Goal: Task Accomplishment & Management: Complete application form

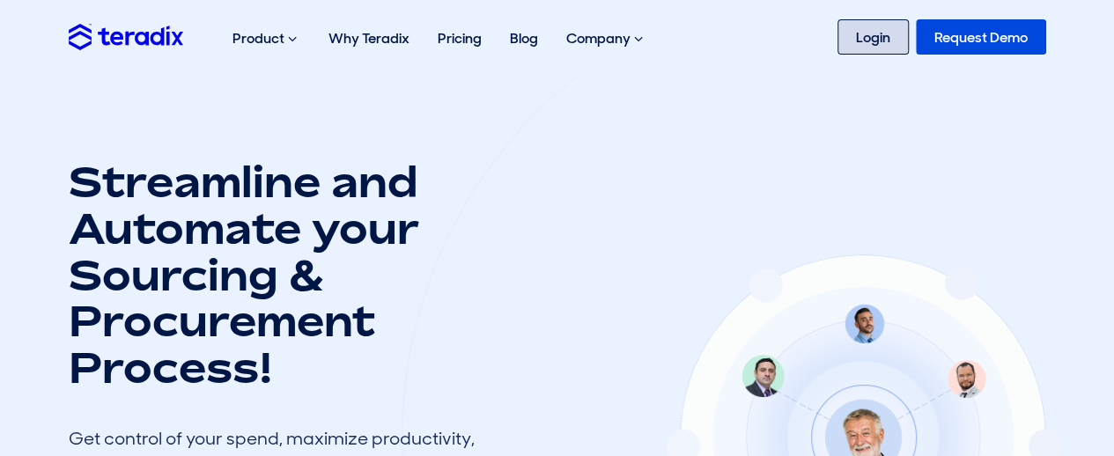
click at [871, 38] on link "Login" at bounding box center [873, 36] width 71 height 35
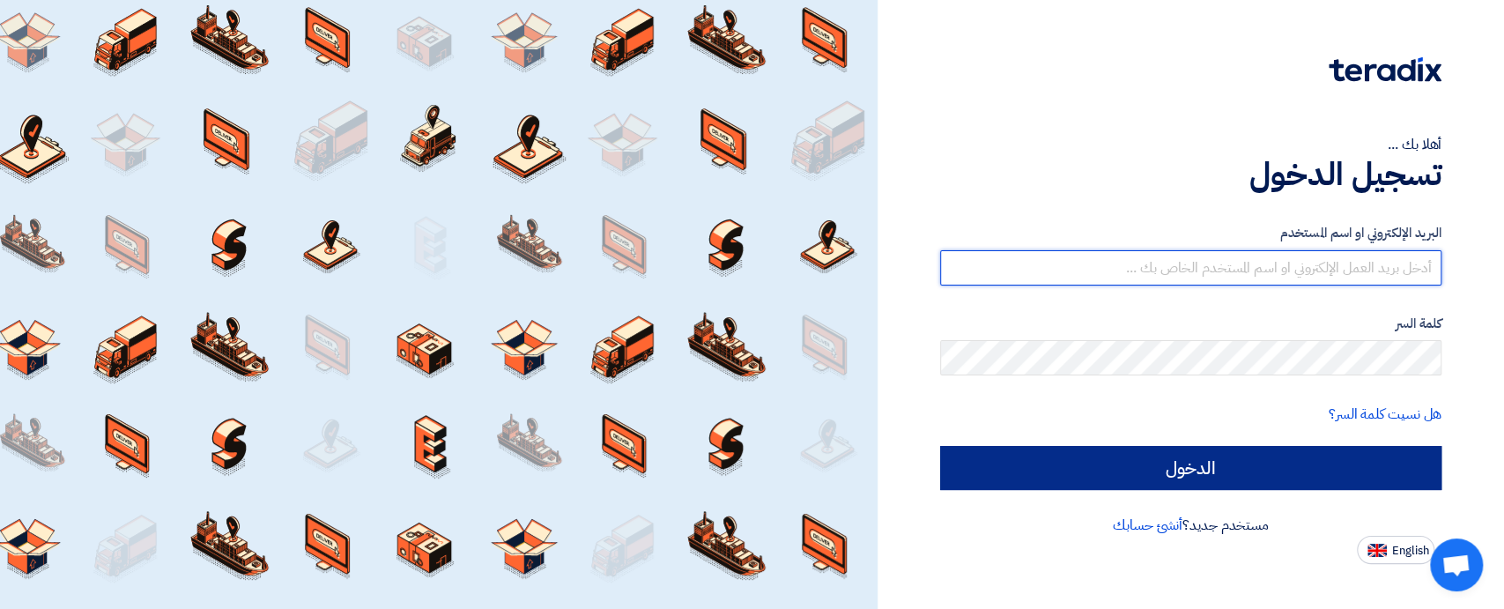
type input "sales@t-square.net"
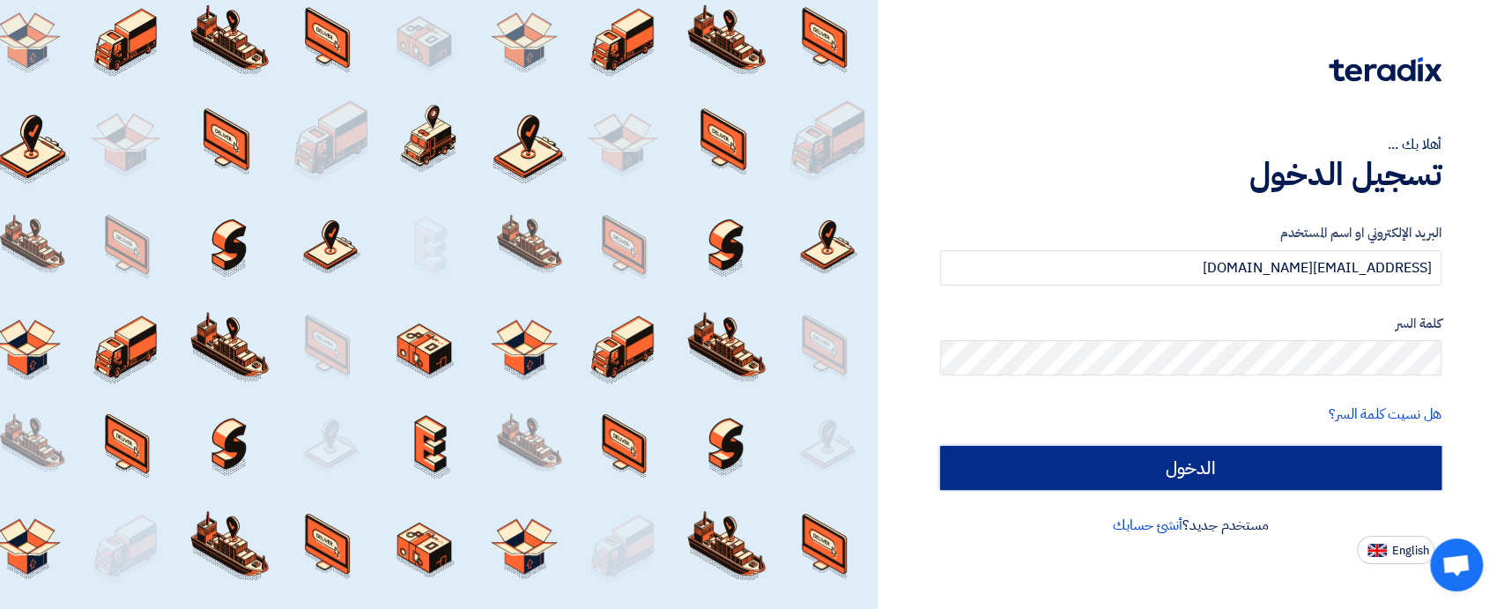
click at [1254, 461] on input "الدخول" at bounding box center [1190, 468] width 501 height 44
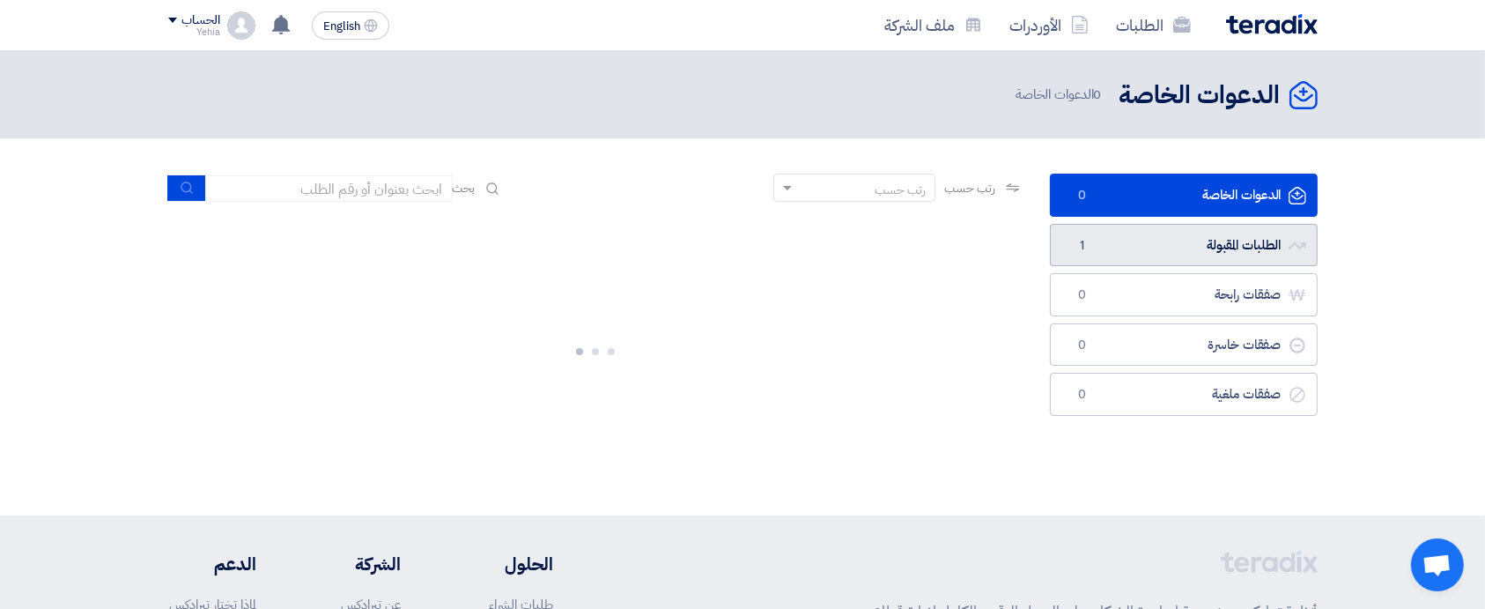
click at [1217, 243] on link "الطلبات المقبولة الطلبات المقبولة 1" at bounding box center [1184, 245] width 268 height 43
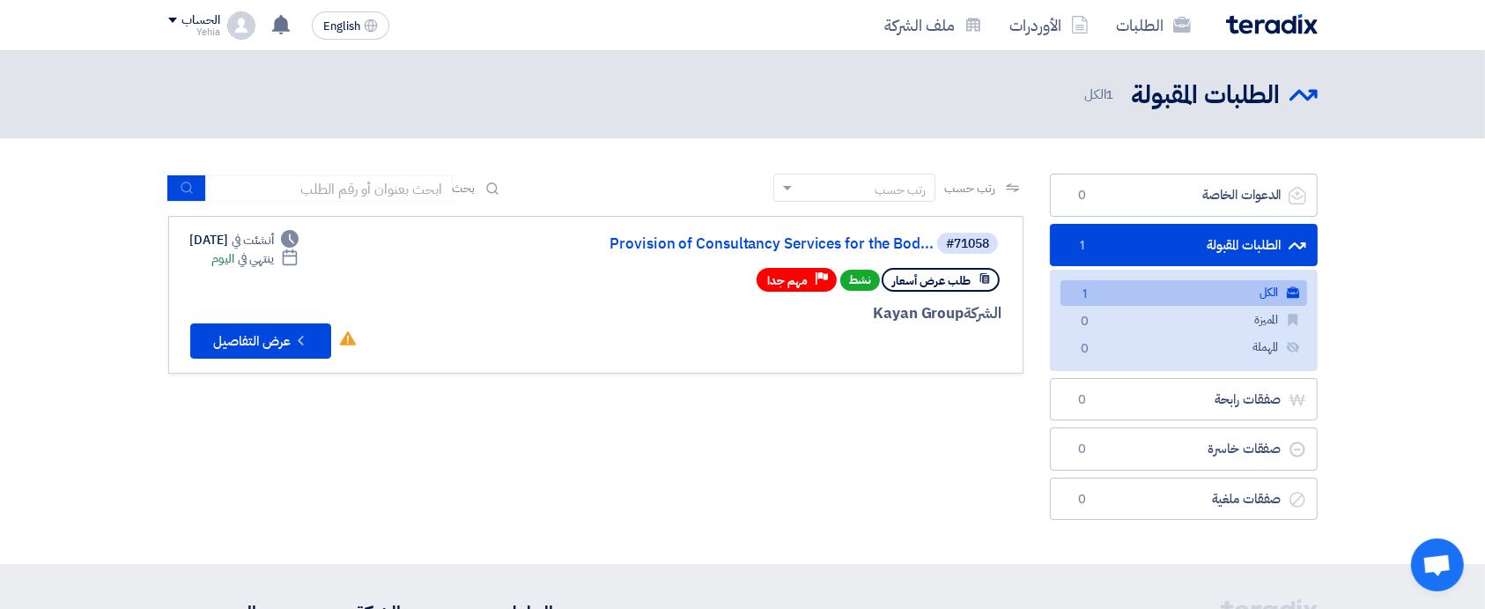
click at [1202, 290] on link "الكل الكل 1" at bounding box center [1184, 293] width 247 height 26
click at [244, 333] on button "Check details عرض التفاصيل" at bounding box center [260, 340] width 141 height 35
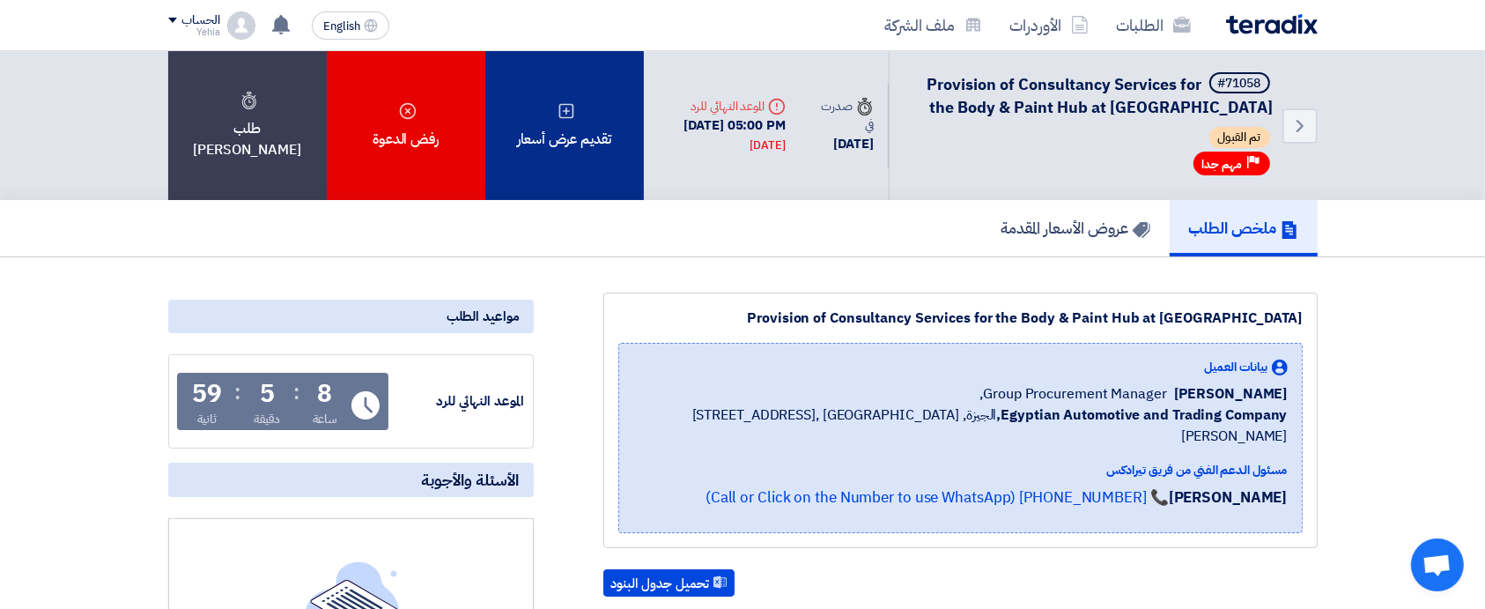
click at [571, 126] on div "تقديم عرض أسعار" at bounding box center [564, 125] width 159 height 149
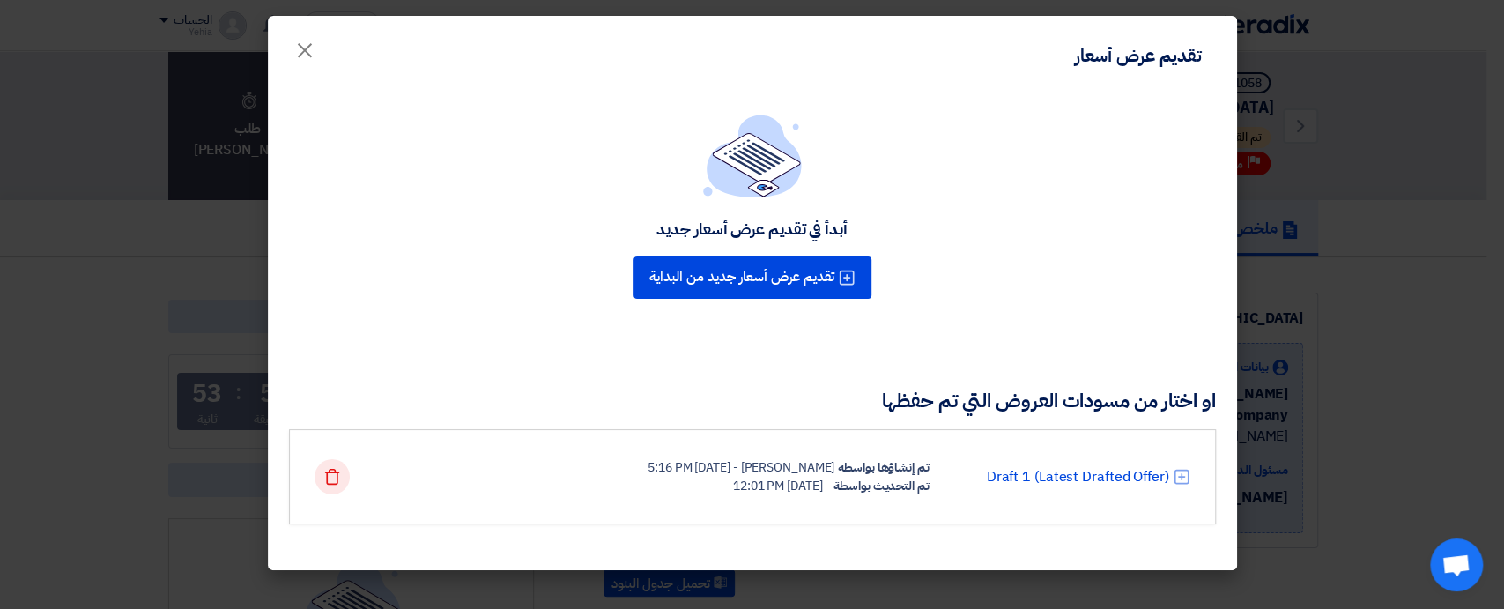
click at [327, 482] on icon "Delete" at bounding box center [332, 477] width 18 height 18
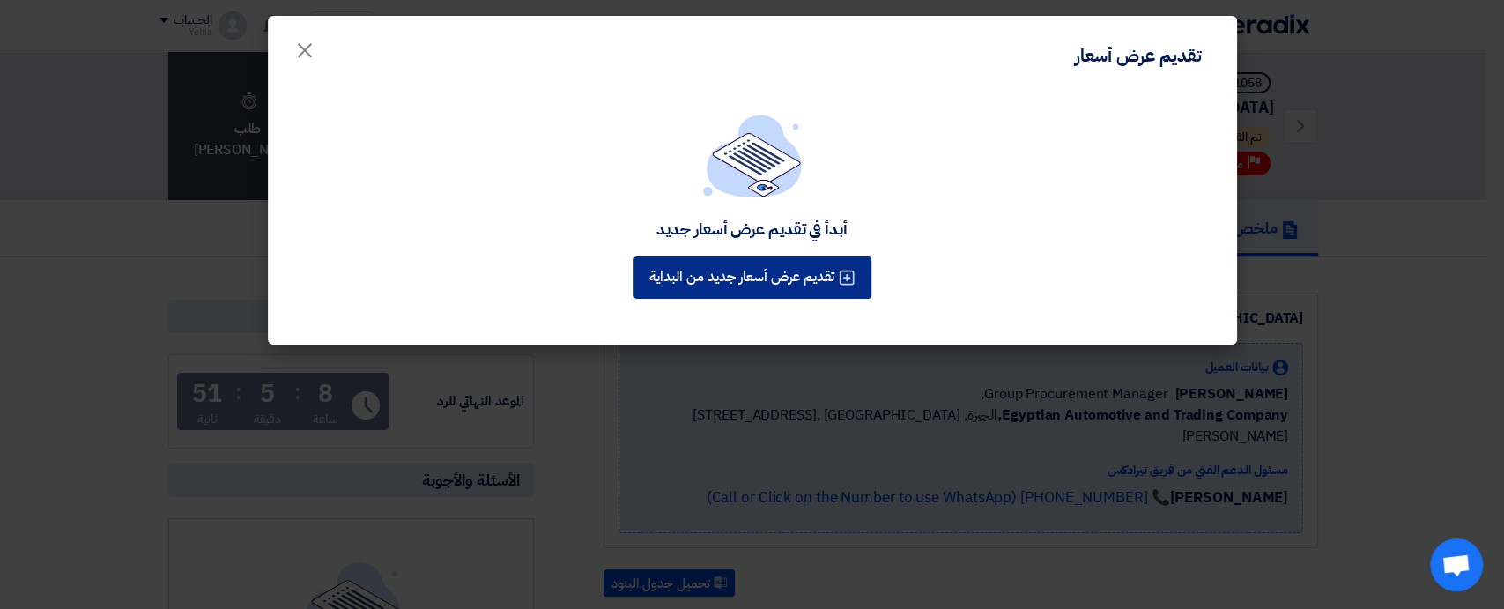
click at [781, 267] on button "تقديم عرض أسعار جديد من البداية" at bounding box center [752, 277] width 238 height 42
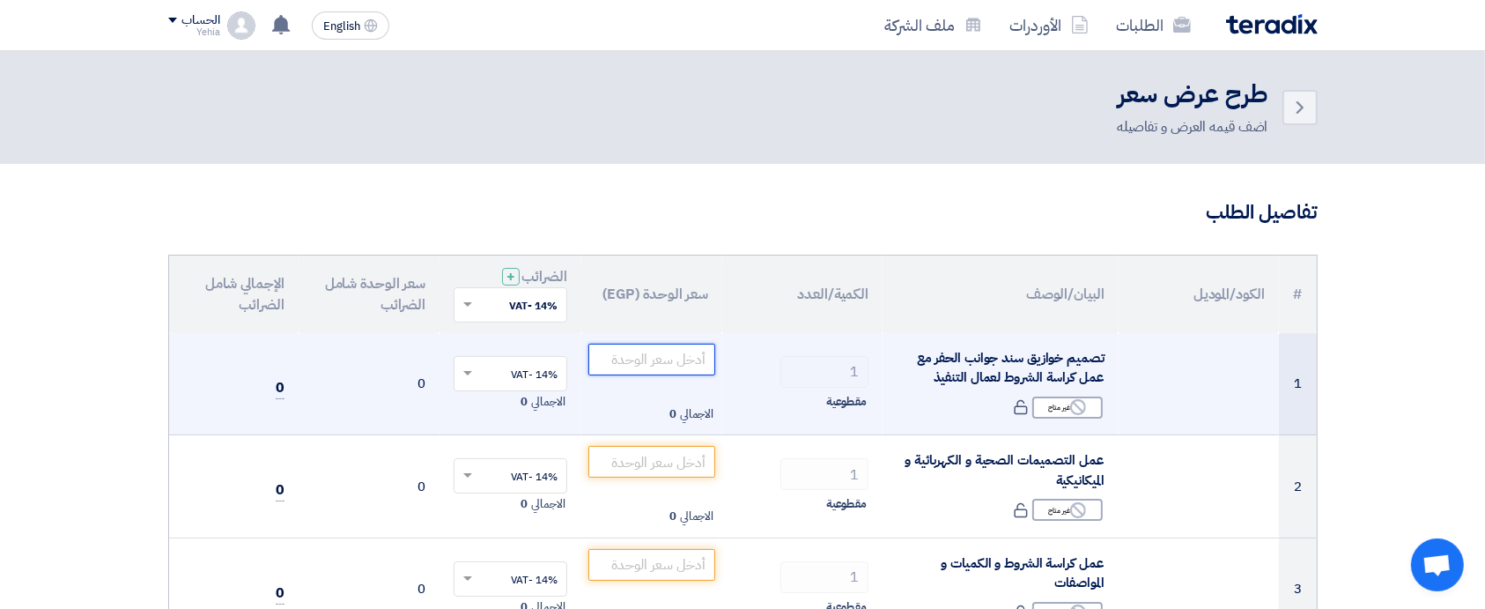
click at [666, 363] on input "number" at bounding box center [652, 360] width 128 height 32
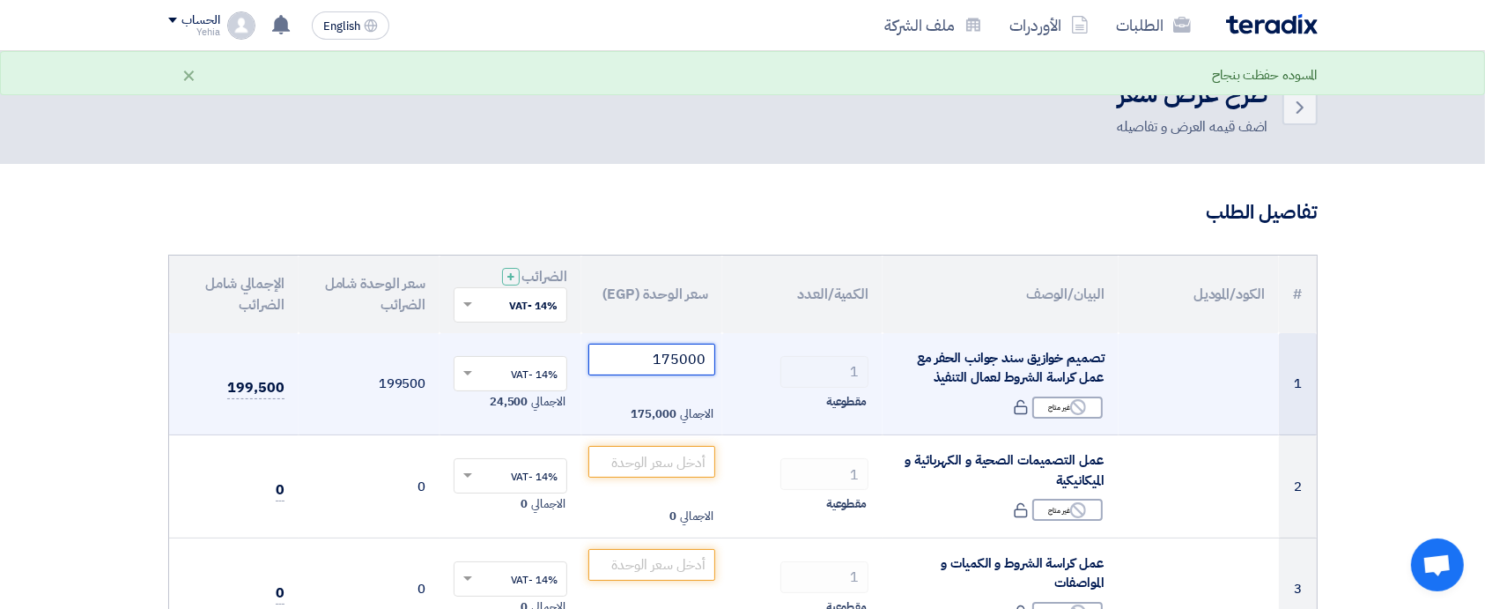
type input "175000"
click at [537, 370] on input "text" at bounding box center [520, 374] width 78 height 29
click at [526, 434] on span "0% -No VAT" at bounding box center [528, 437] width 57 height 16
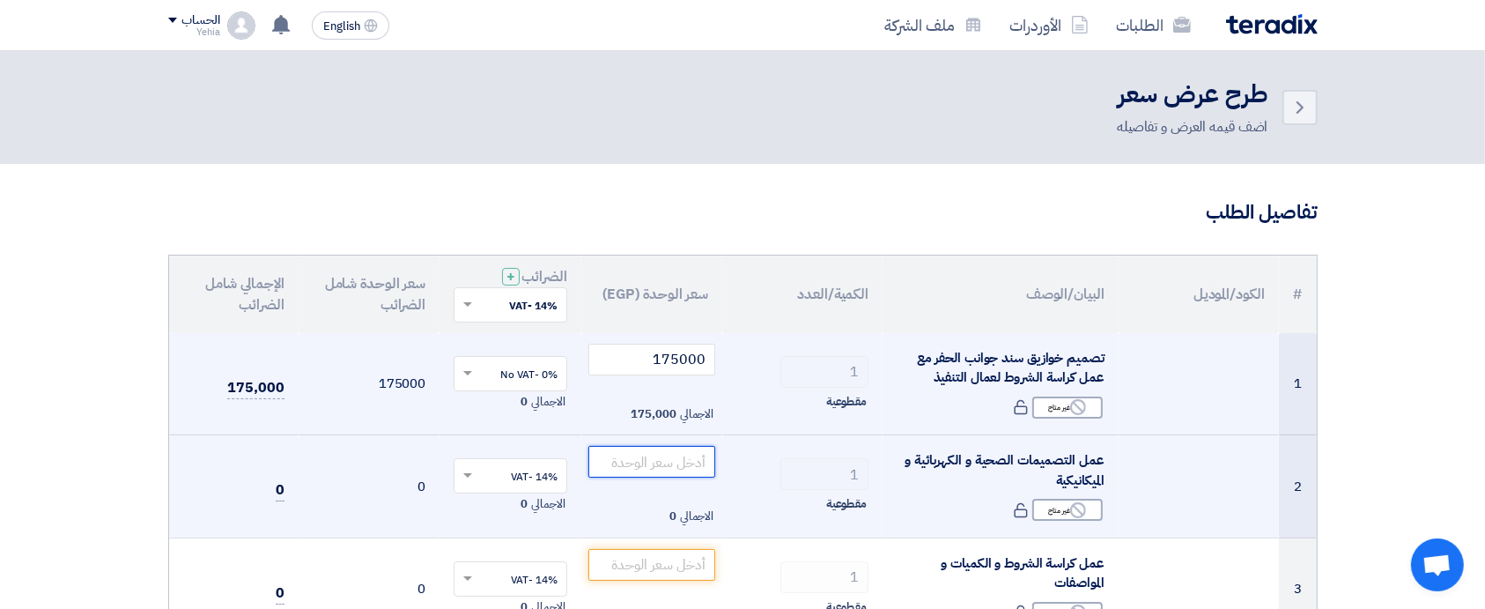
click at [625, 462] on input "number" at bounding box center [652, 462] width 128 height 32
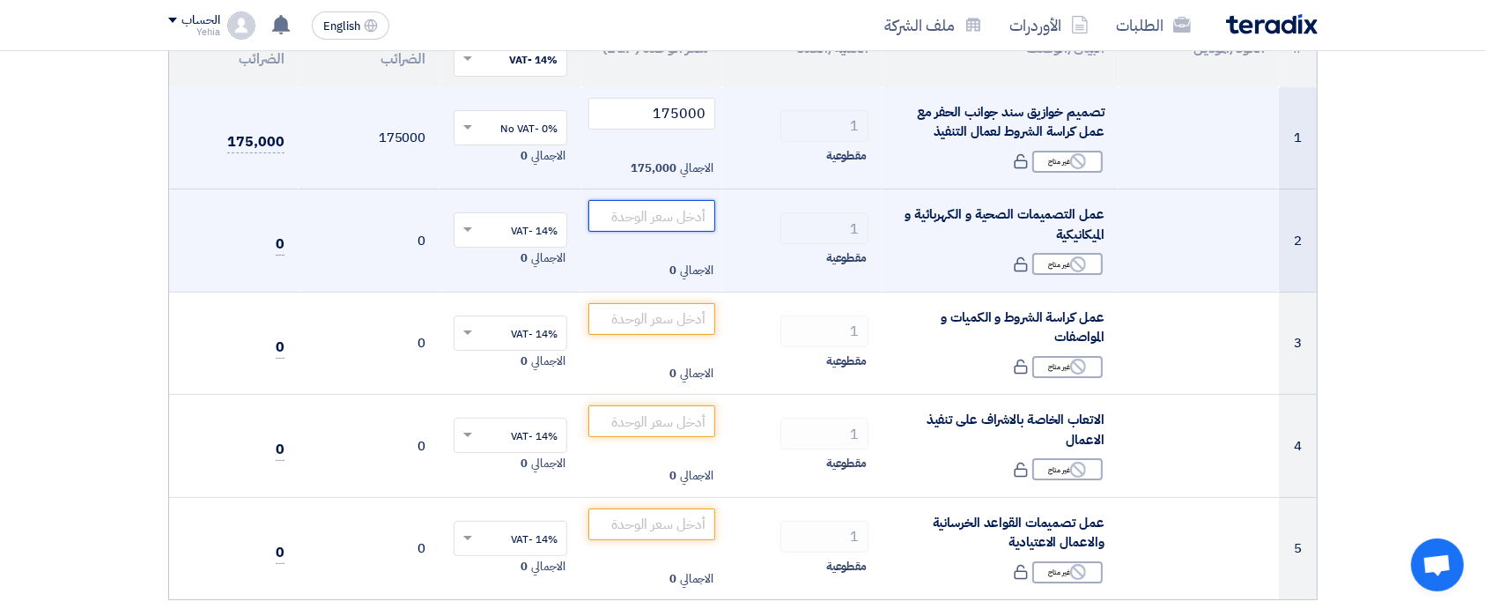
scroll to position [247, 0]
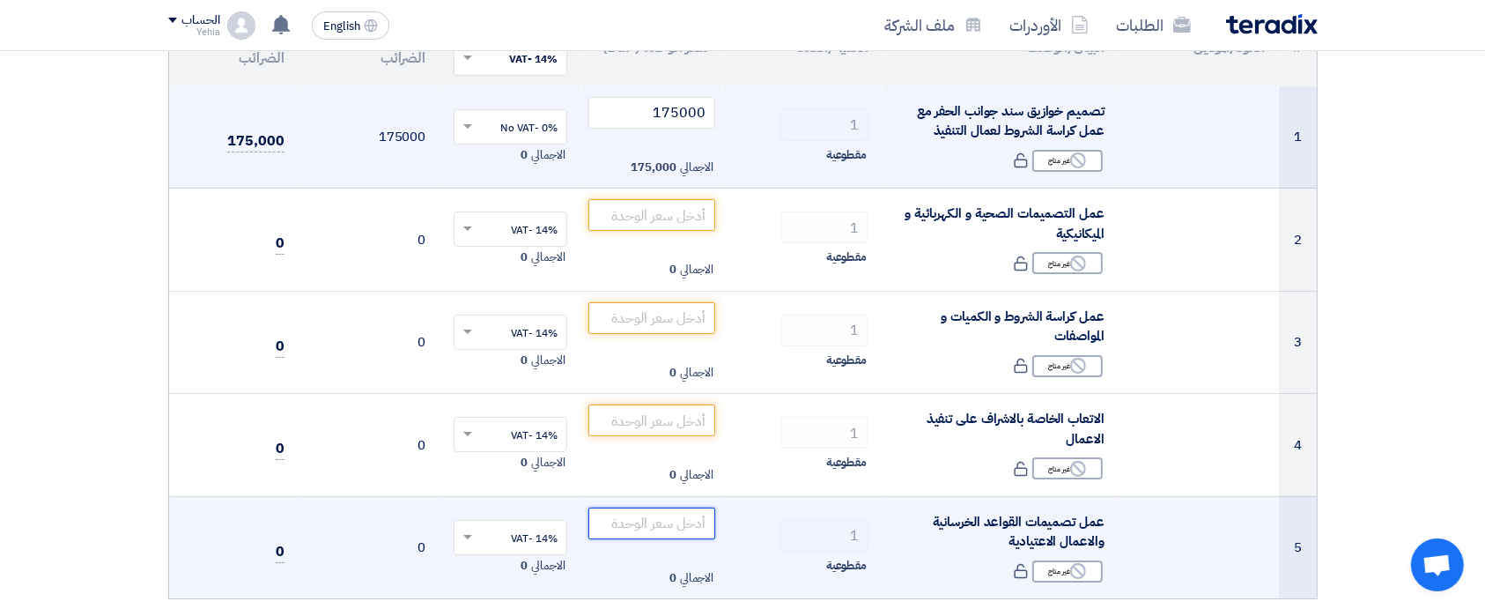
click at [634, 525] on input "number" at bounding box center [652, 523] width 128 height 32
type input "750000"
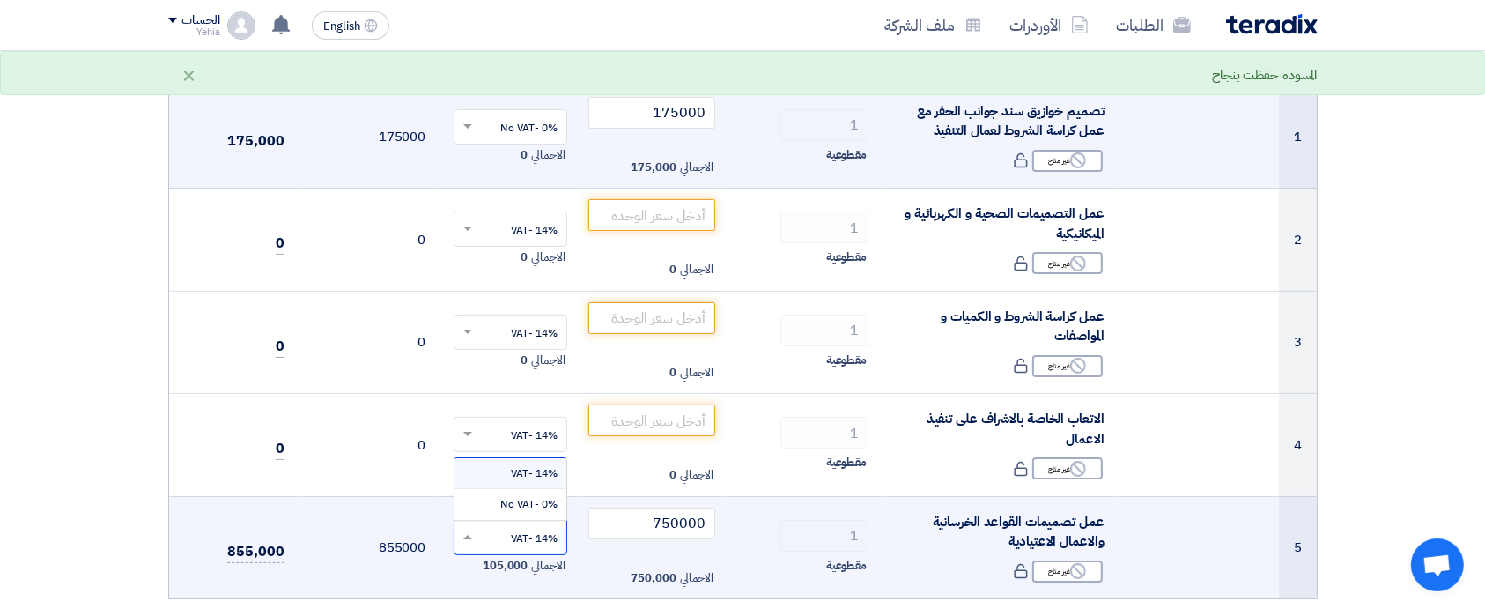
click at [532, 535] on input "text" at bounding box center [520, 538] width 78 height 29
click at [532, 504] on span "0% -No VAT" at bounding box center [528, 504] width 57 height 16
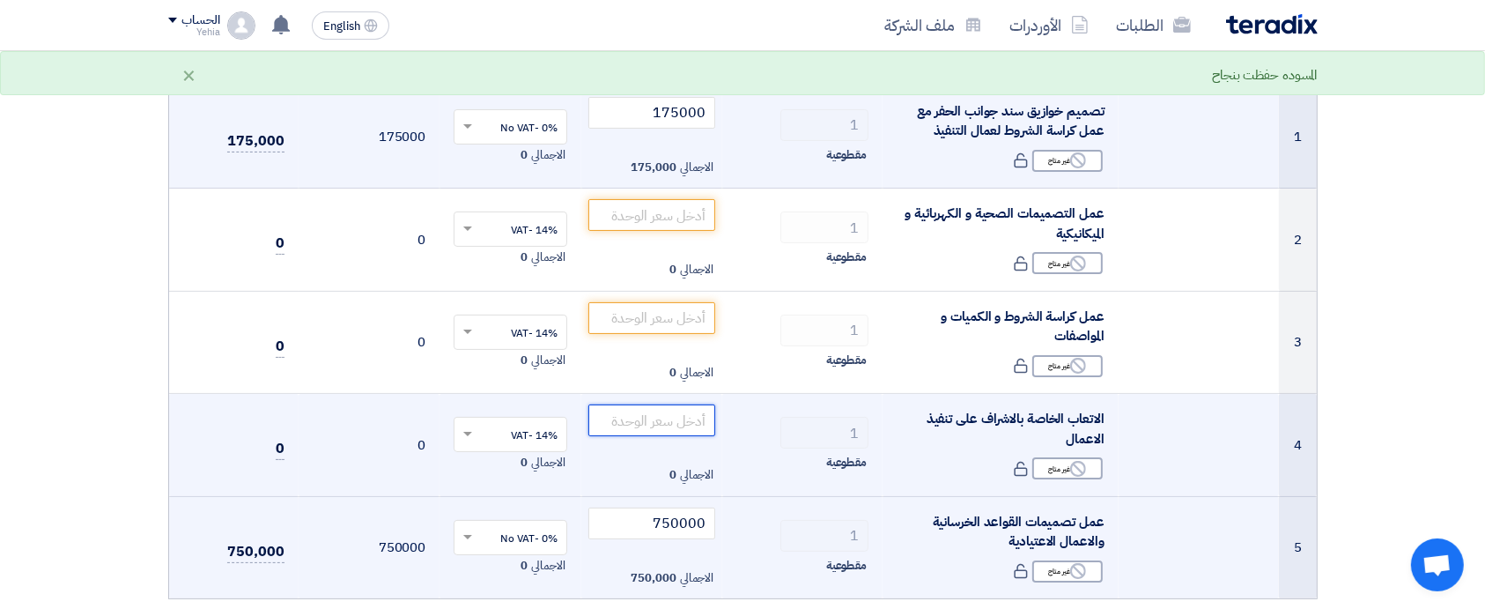
click at [634, 415] on input "number" at bounding box center [652, 420] width 128 height 32
type input "400000"
click at [544, 425] on input "text" at bounding box center [520, 436] width 78 height 29
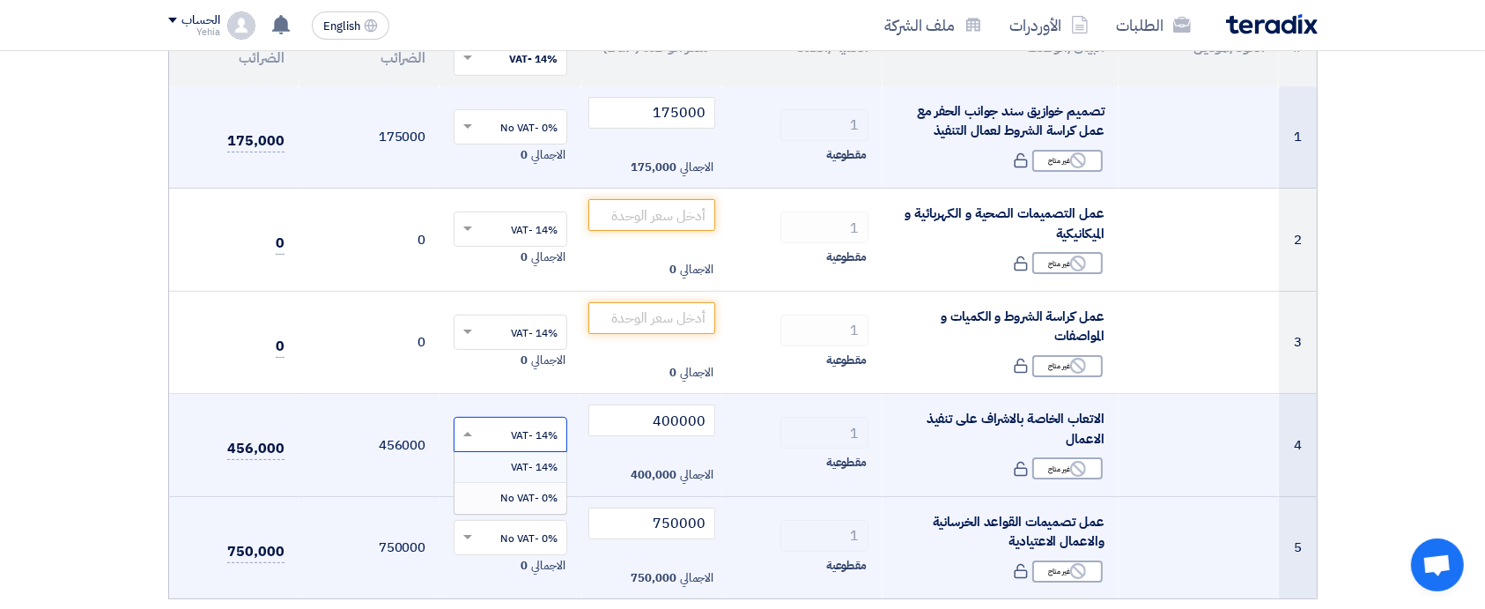
click at [541, 500] on span "0% -No VAT" at bounding box center [528, 498] width 57 height 16
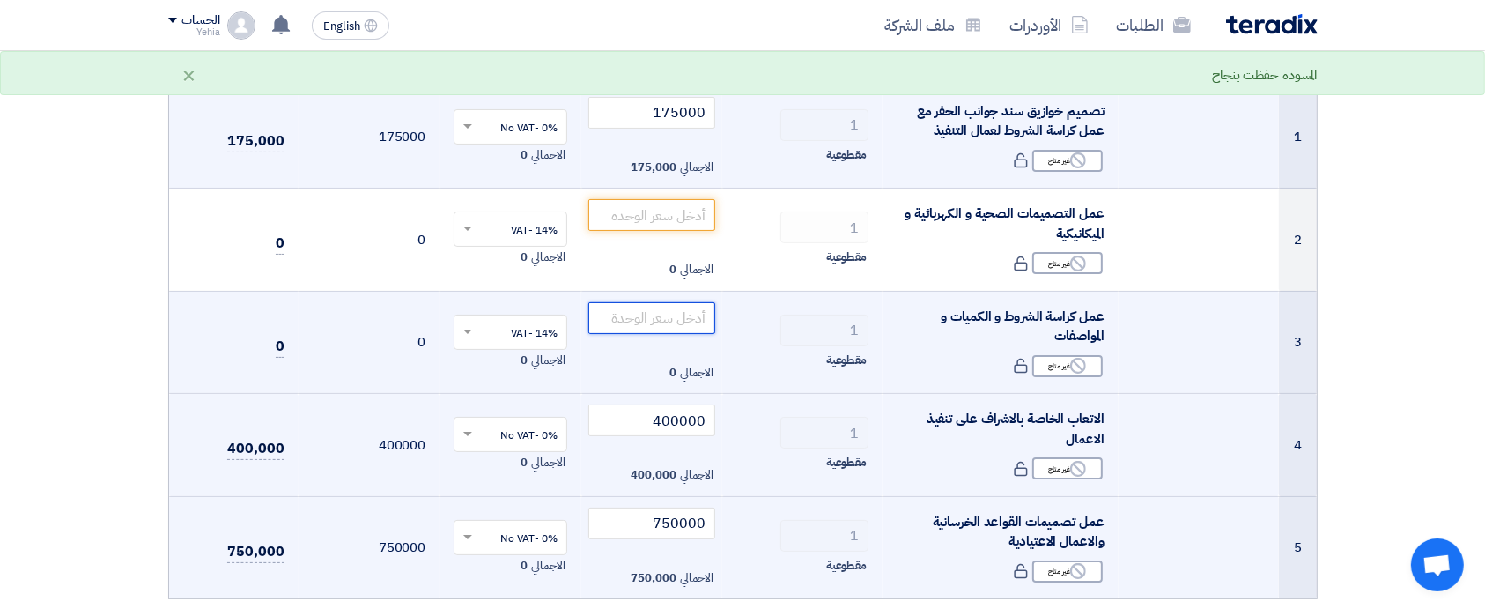
click at [638, 315] on input "number" at bounding box center [652, 318] width 128 height 32
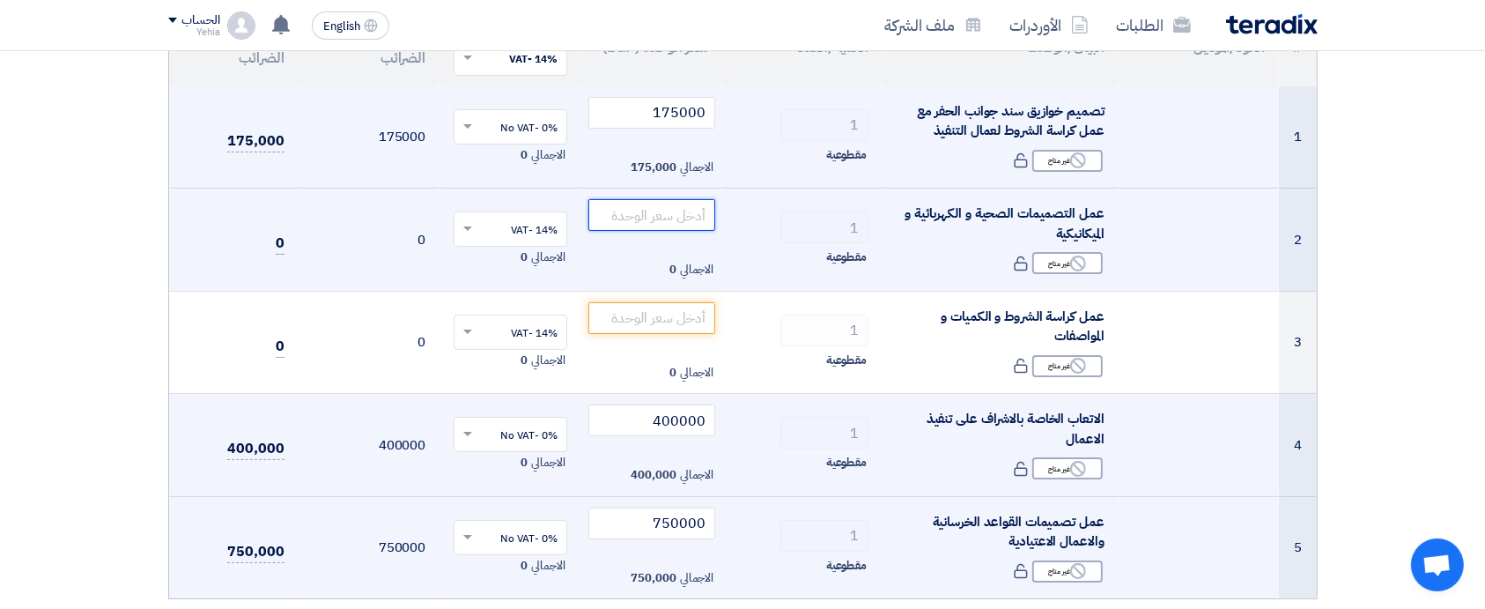
click at [656, 220] on input "number" at bounding box center [652, 215] width 128 height 32
type input "920000"
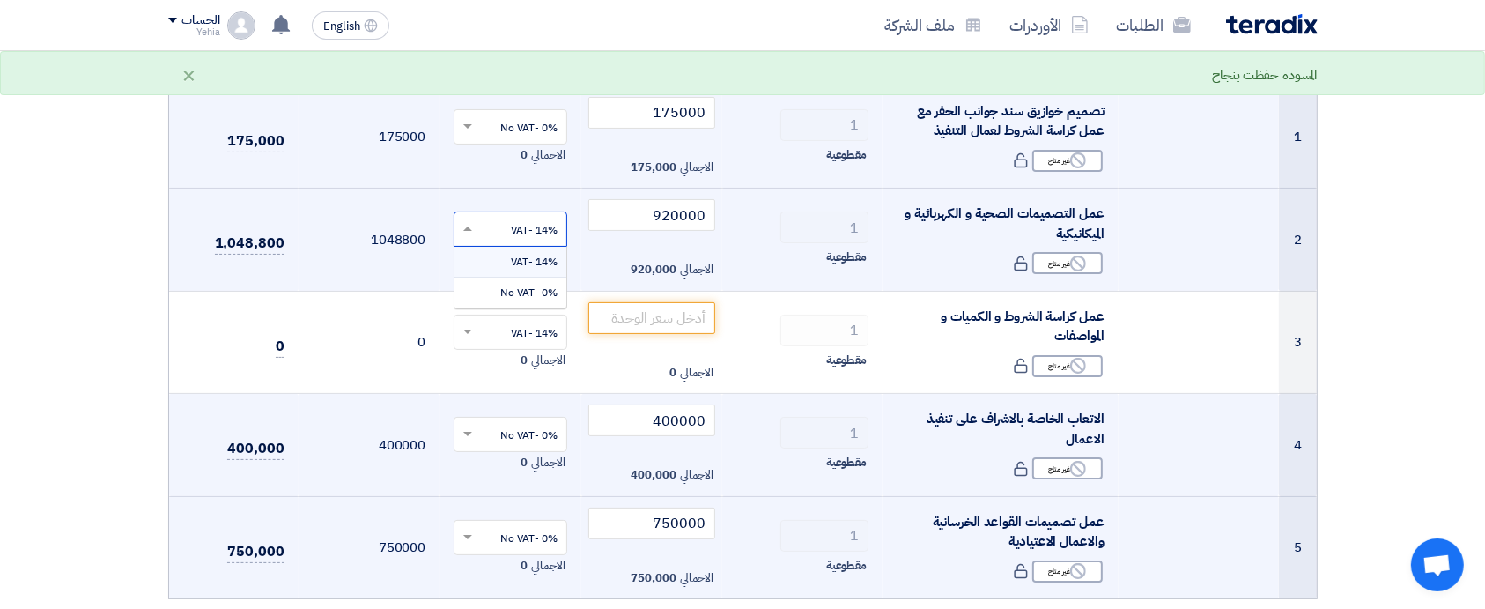
click at [533, 236] on input "text" at bounding box center [520, 231] width 78 height 29
click at [529, 288] on span "0% -No VAT" at bounding box center [528, 293] width 57 height 16
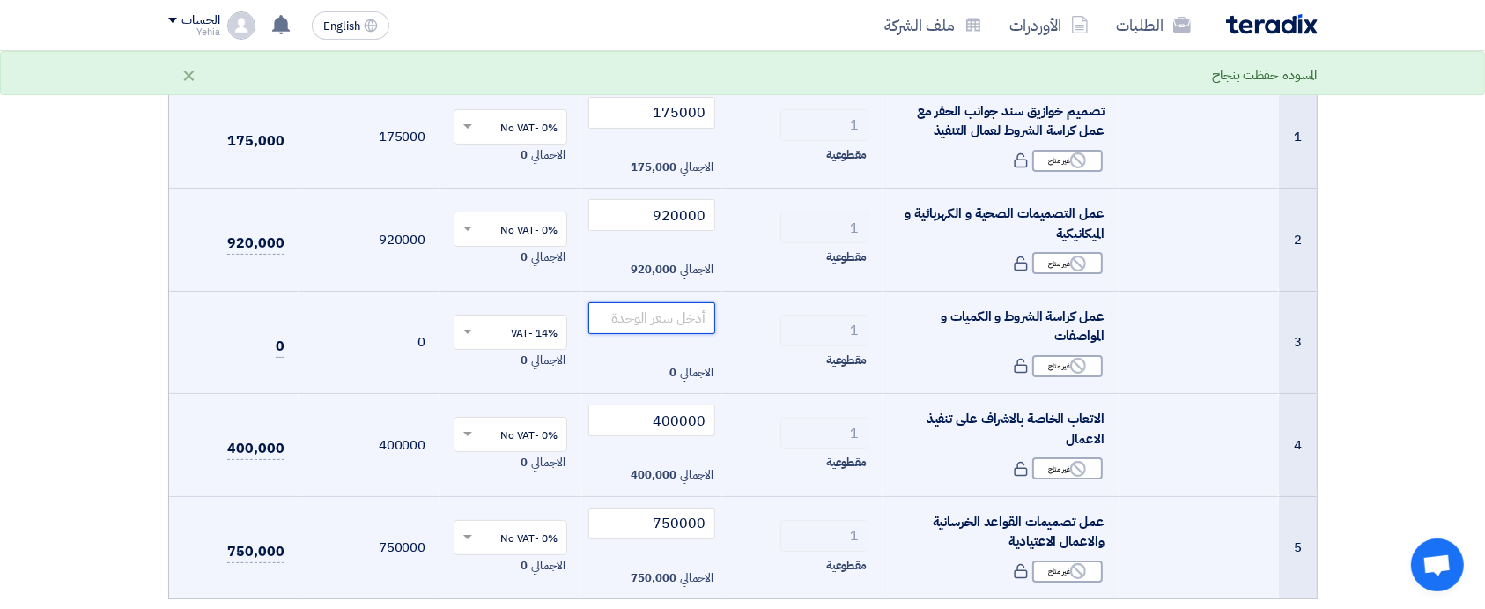
click at [685, 324] on input "number" at bounding box center [652, 318] width 128 height 32
type input "920000"
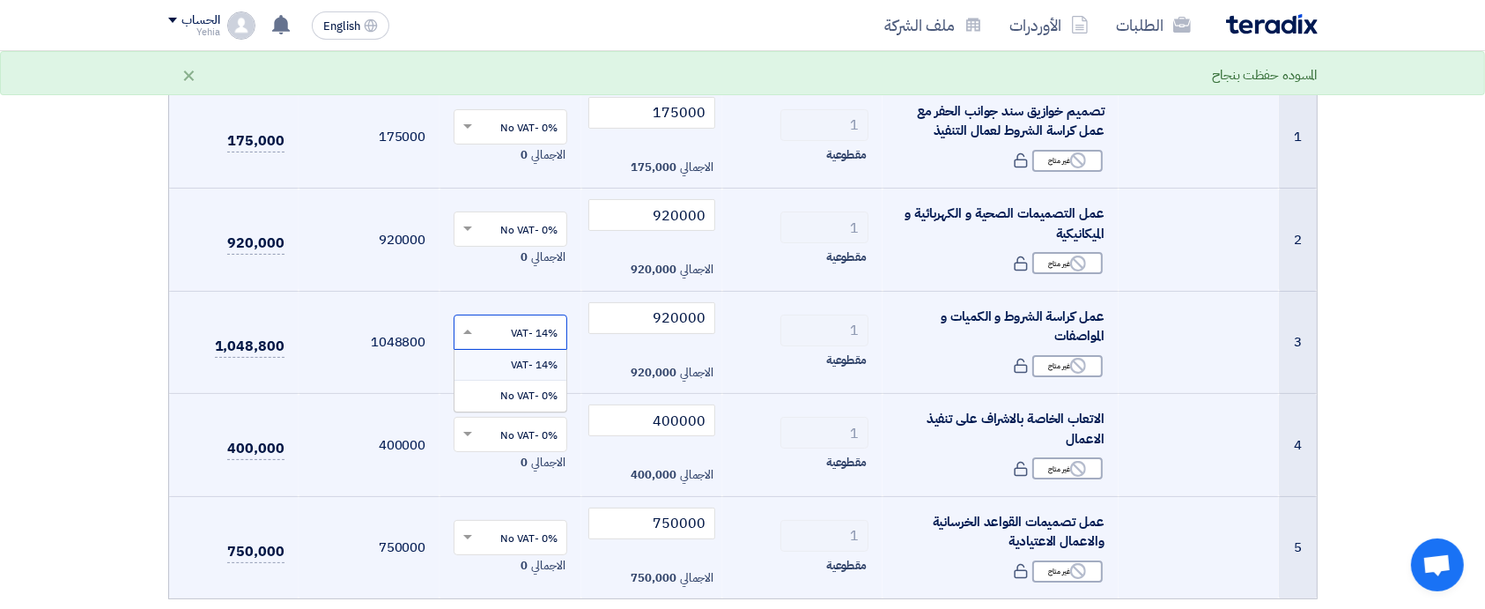
click at [525, 322] on input "text" at bounding box center [520, 333] width 78 height 29
click at [523, 393] on span "0% -No VAT" at bounding box center [528, 396] width 57 height 16
type input "460000"
click at [482, 340] on input "text" at bounding box center [520, 333] width 78 height 29
click at [493, 391] on div "0% -No VAT" at bounding box center [511, 396] width 112 height 30
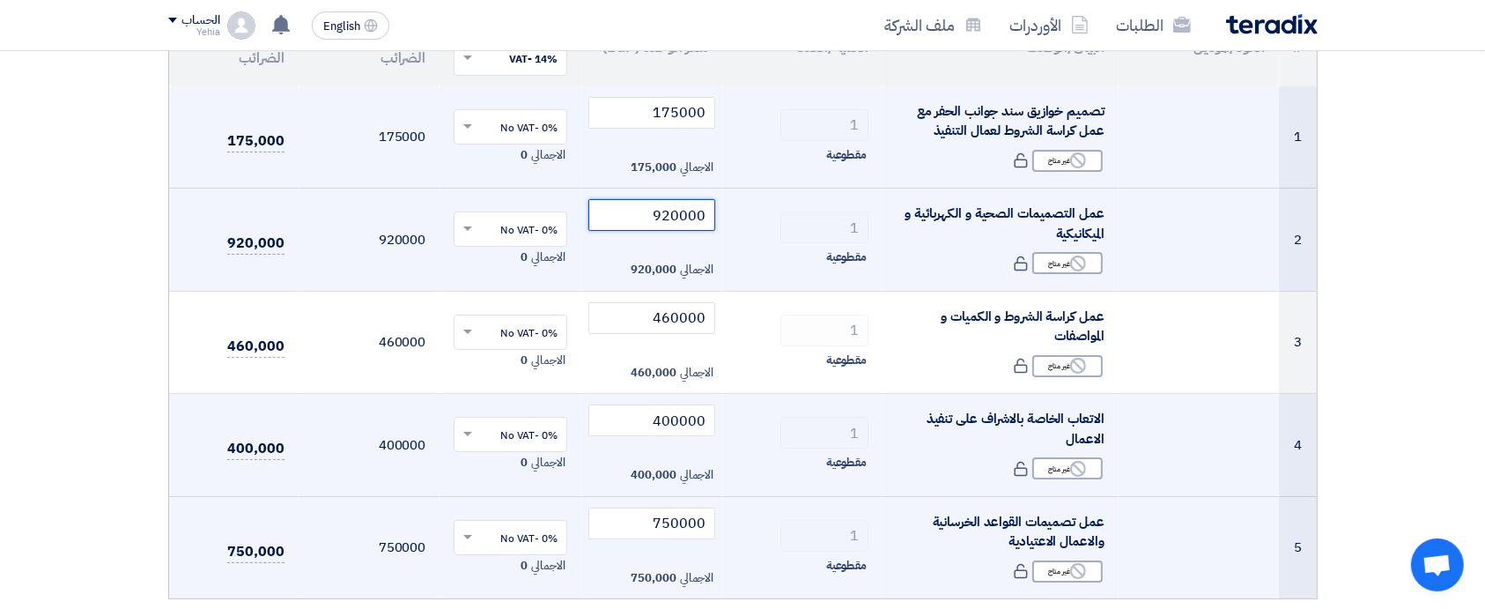
click at [633, 218] on input "920000" at bounding box center [652, 215] width 128 height 32
type input "750000"
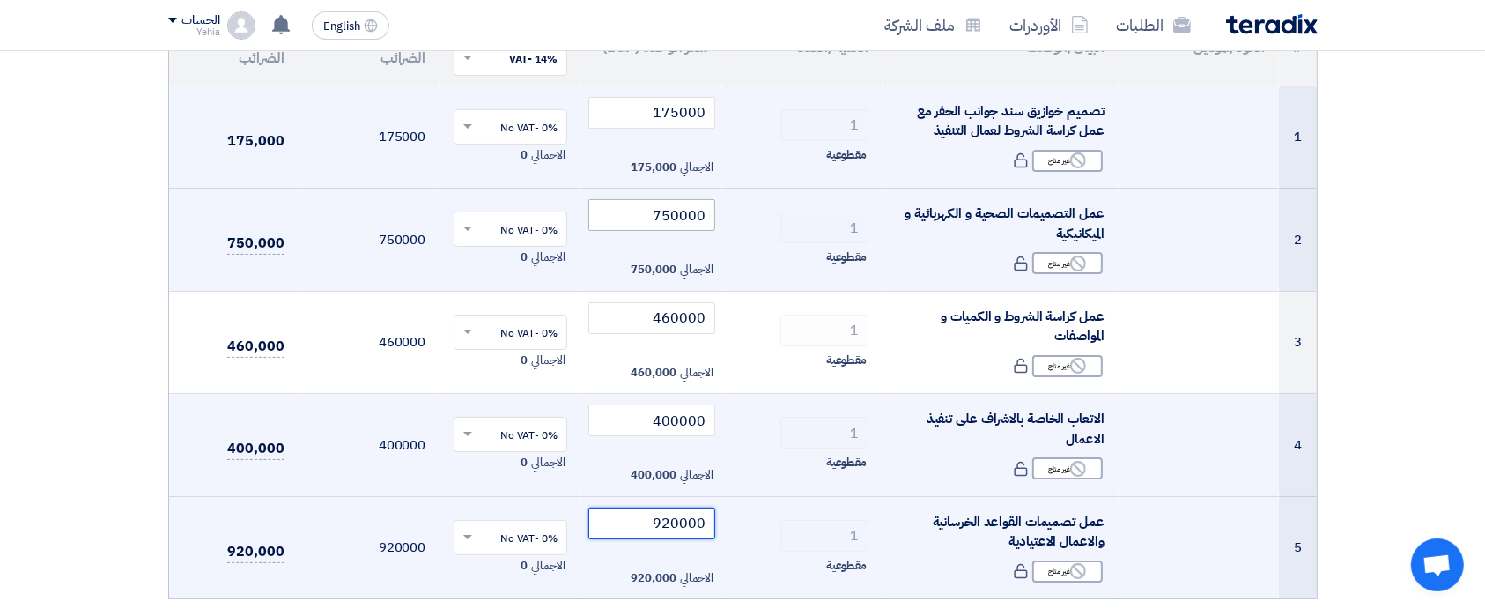
type input "920000"
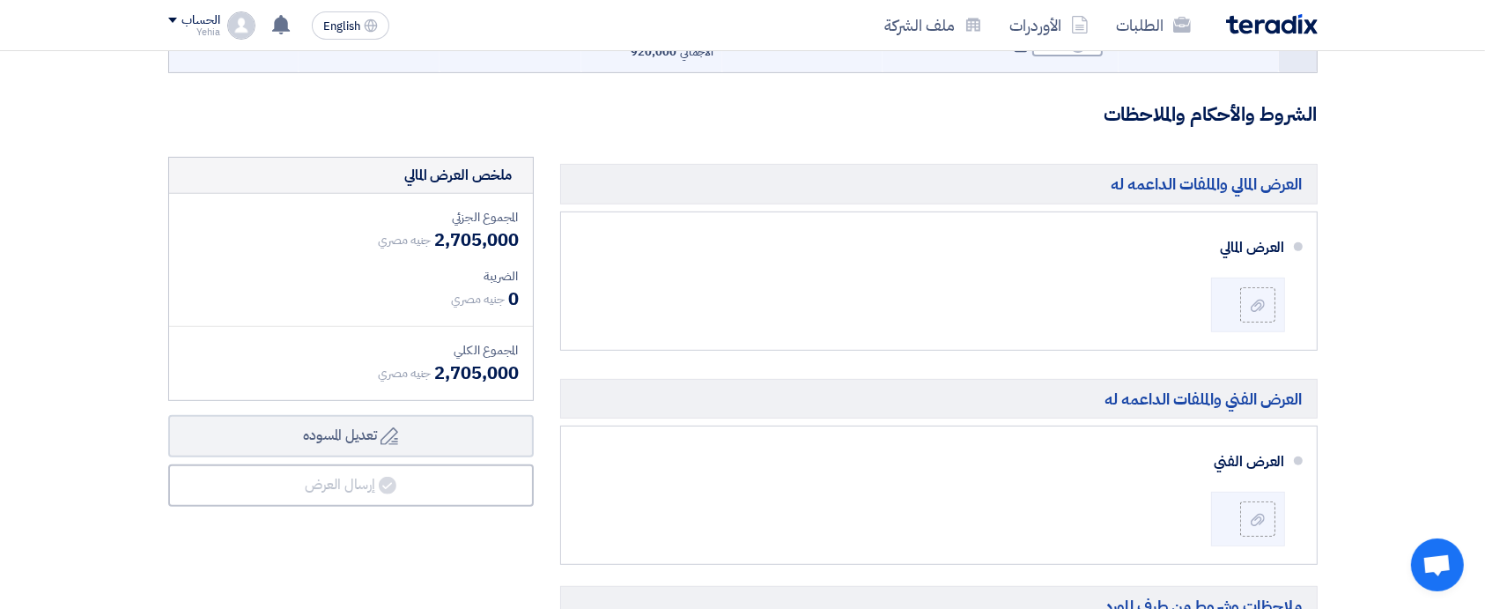
scroll to position [773, 0]
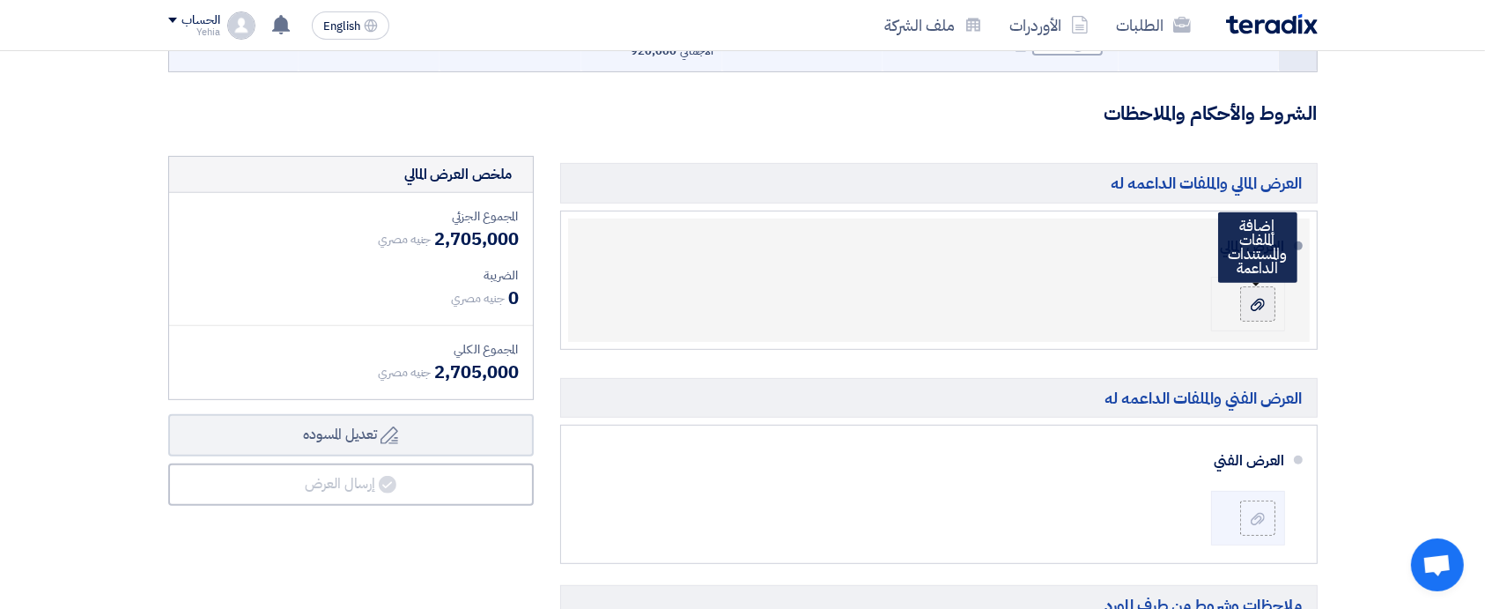
click at [1267, 312] on label at bounding box center [1257, 303] width 35 height 35
click at [0, 0] on input "file" at bounding box center [0, 0] width 0 height 0
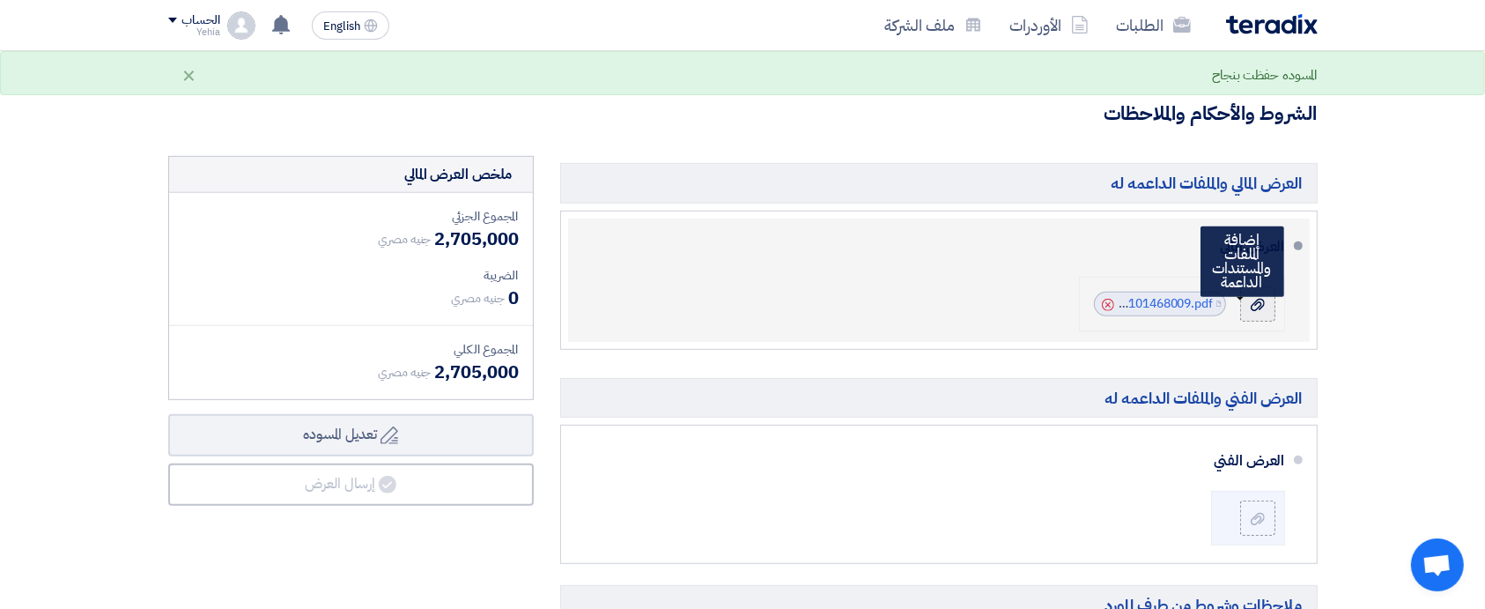
click at [1253, 309] on icon at bounding box center [1258, 305] width 14 height 14
click at [0, 0] on input "file" at bounding box center [0, 0] width 0 height 0
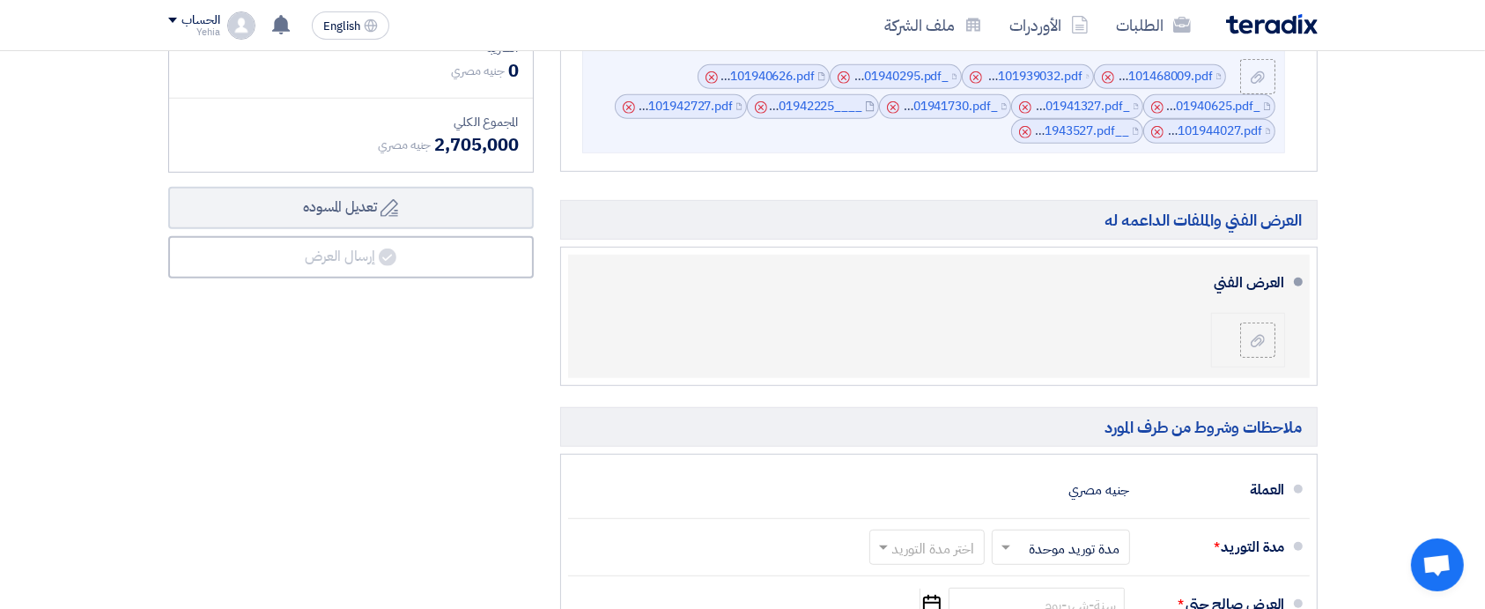
scroll to position [1001, 0]
click at [1251, 343] on icon at bounding box center [1258, 341] width 14 height 14
click at [0, 0] on input "file" at bounding box center [0, 0] width 0 height 0
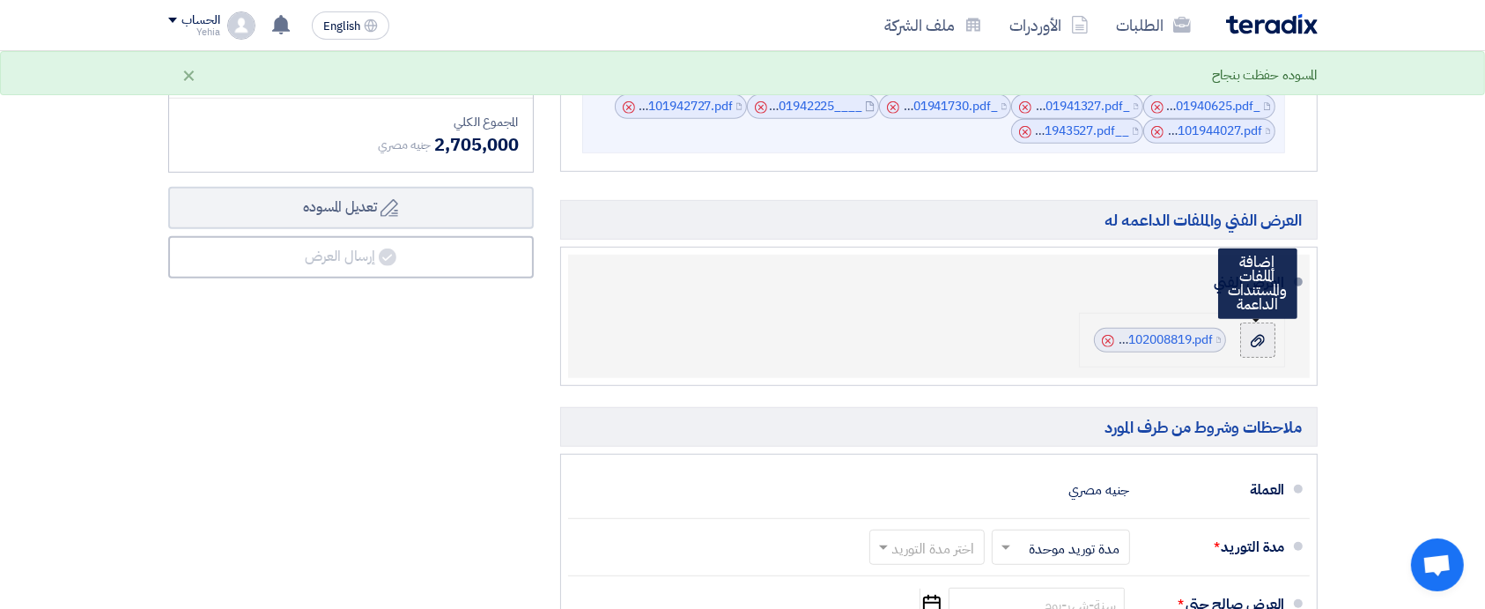
click at [1257, 339] on icon at bounding box center [1258, 341] width 14 height 14
click at [0, 0] on input "file" at bounding box center [0, 0] width 0 height 0
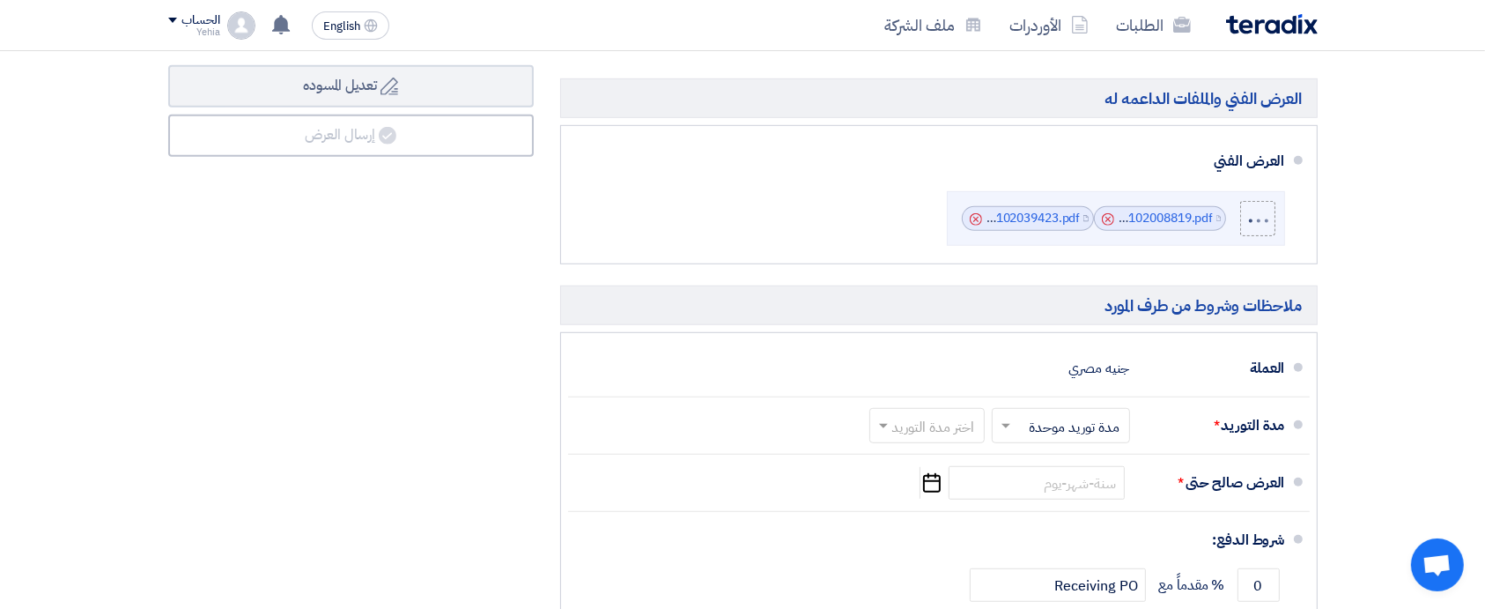
scroll to position [1123, 0]
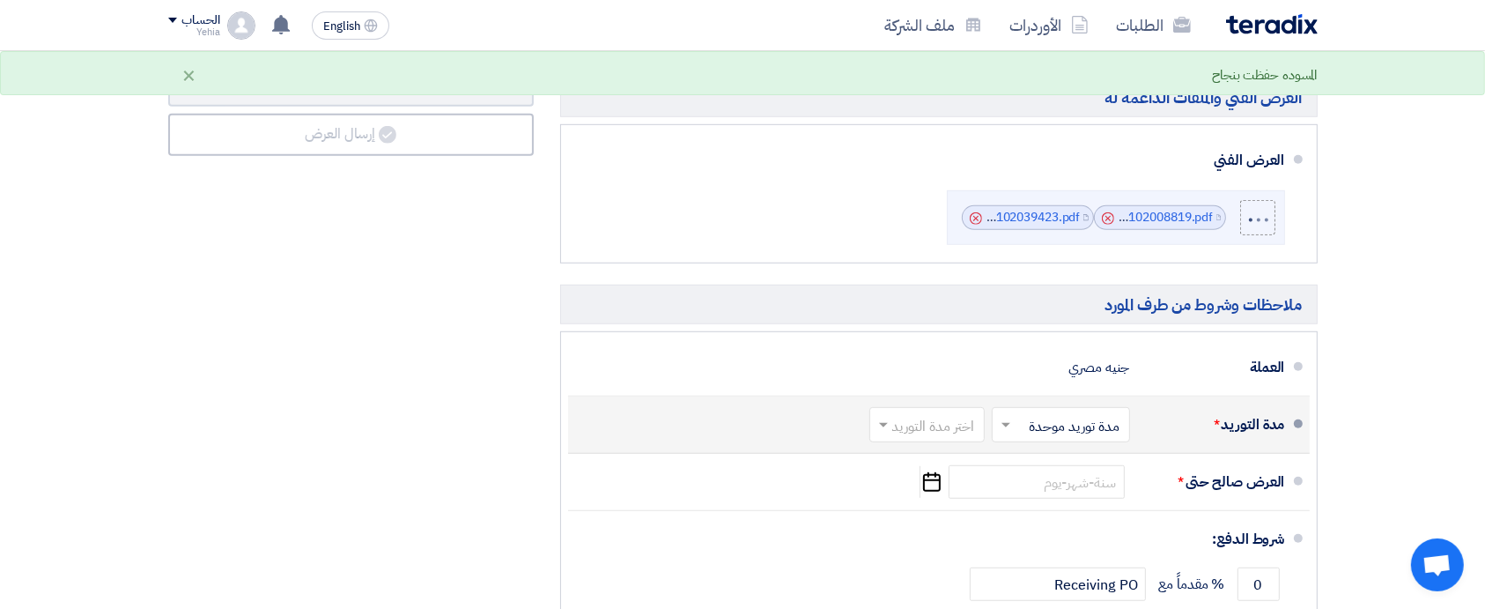
click at [1059, 434] on input "text" at bounding box center [1058, 427] width 130 height 26
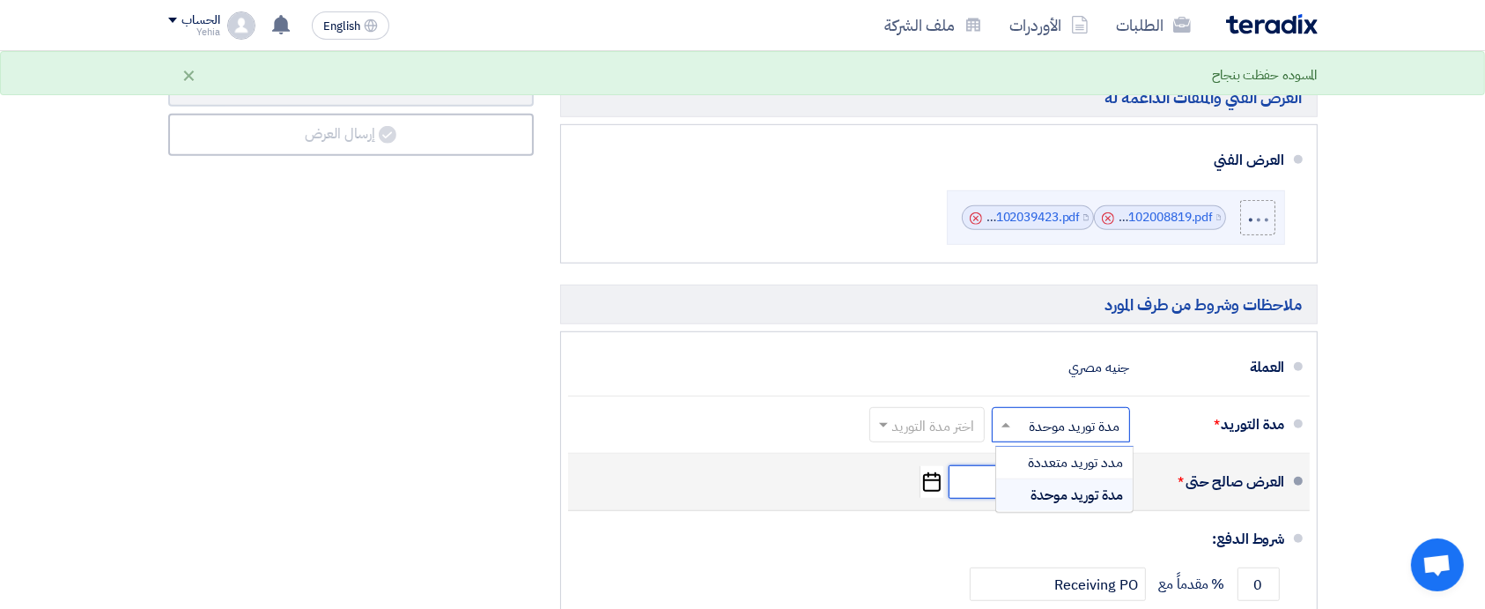
click at [977, 483] on input at bounding box center [1037, 481] width 176 height 33
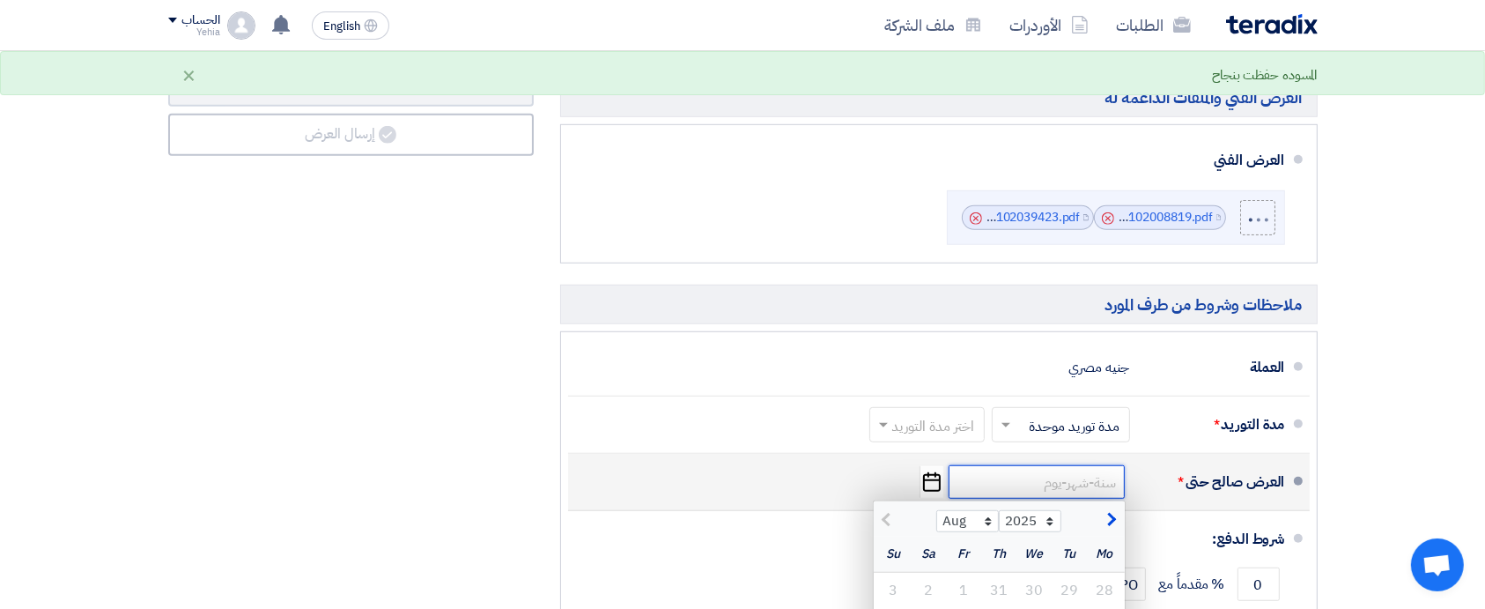
drag, startPoint x: 977, startPoint y: 483, endPoint x: 934, endPoint y: 483, distance: 43.2
click at [934, 483] on div "العرض صالح حتى * Aug Sep Oct Nov Dec 2025 2026 2027 2028 2029 2030 2031 2032 20…" at bounding box center [933, 482] width 703 height 42
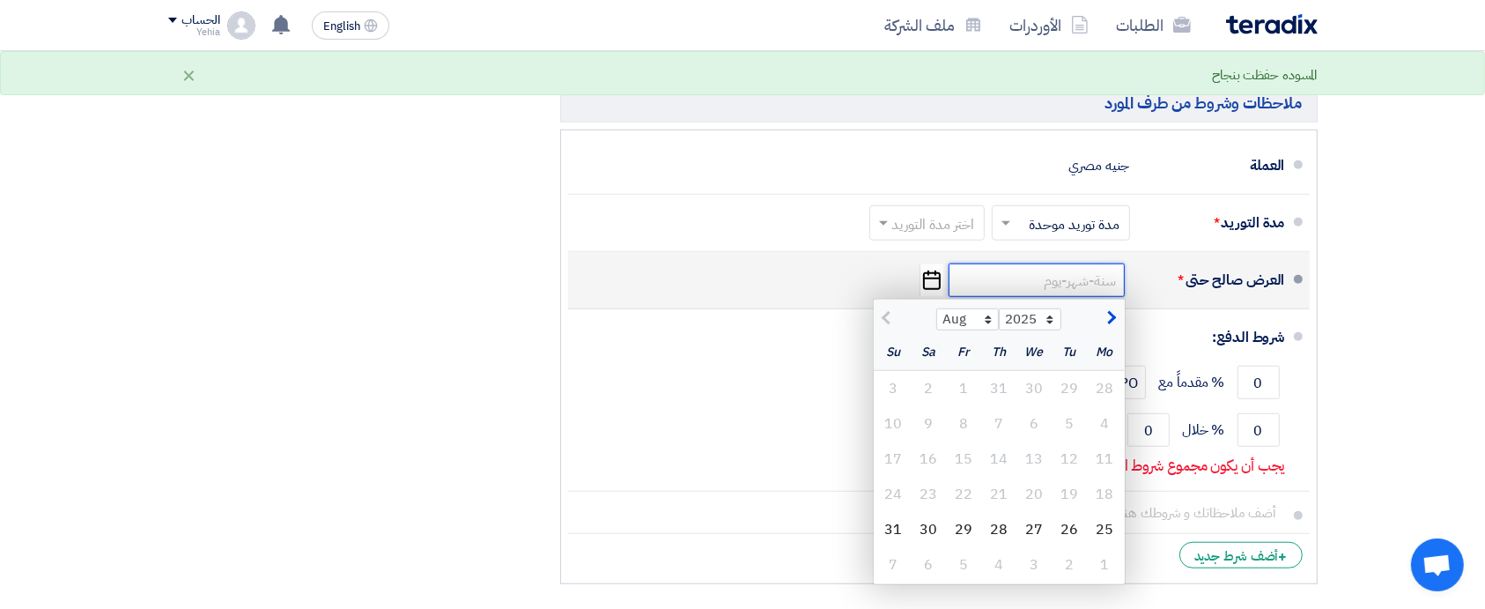
scroll to position [1332, 0]
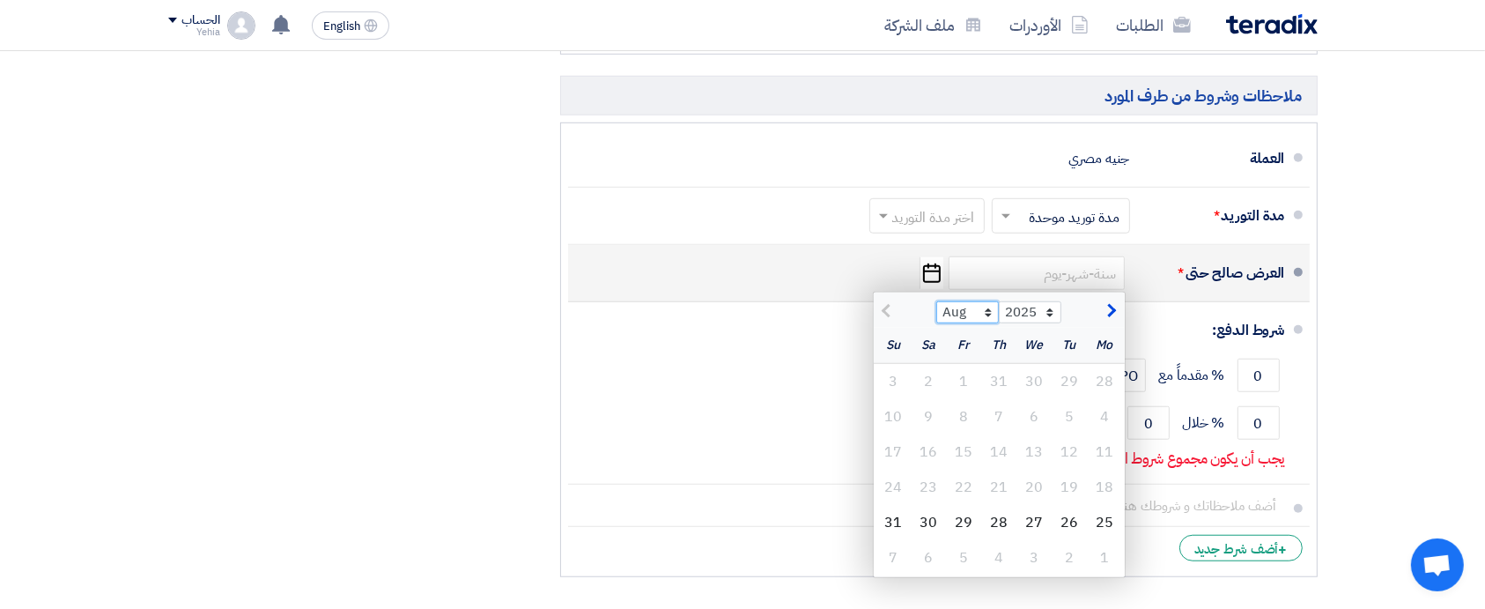
click at [993, 310] on select "Aug Sep Oct Nov Dec" at bounding box center [967, 312] width 63 height 23
select select "9"
click at [936, 301] on select "Aug Sep Oct Nov Dec" at bounding box center [967, 312] width 63 height 23
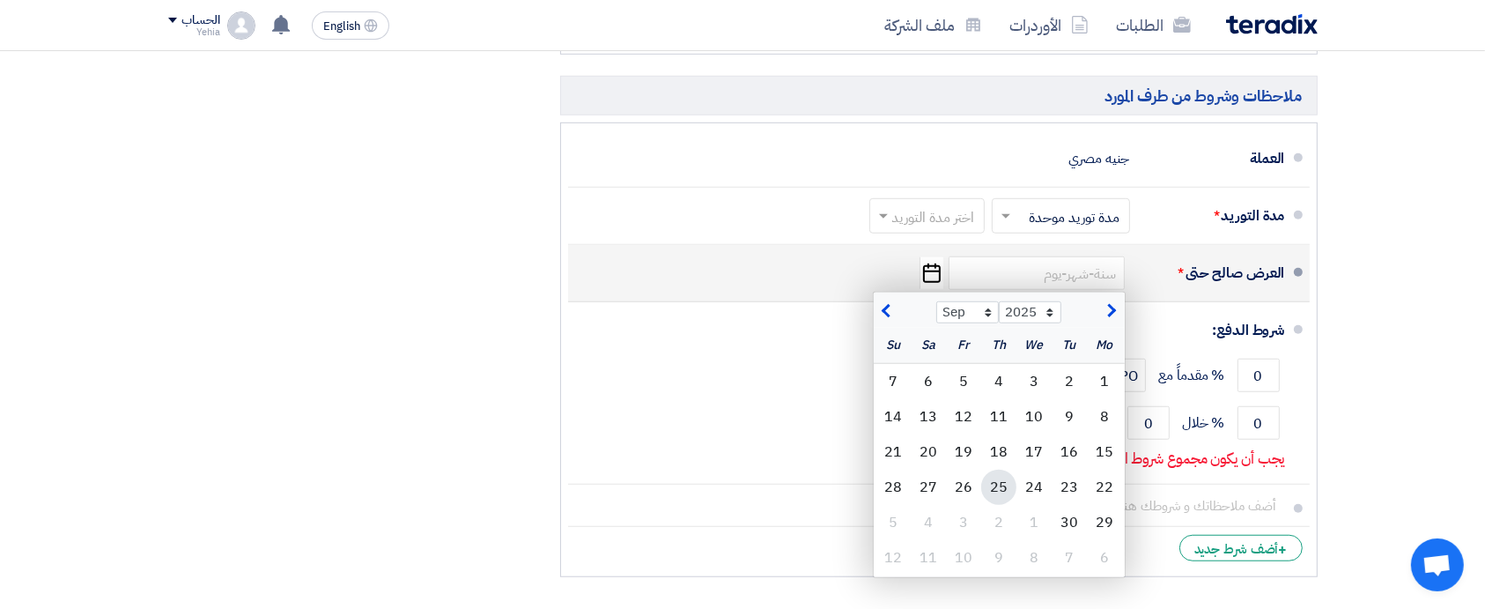
click at [999, 479] on div "25" at bounding box center [998, 487] width 35 height 35
type input "9/25/2025"
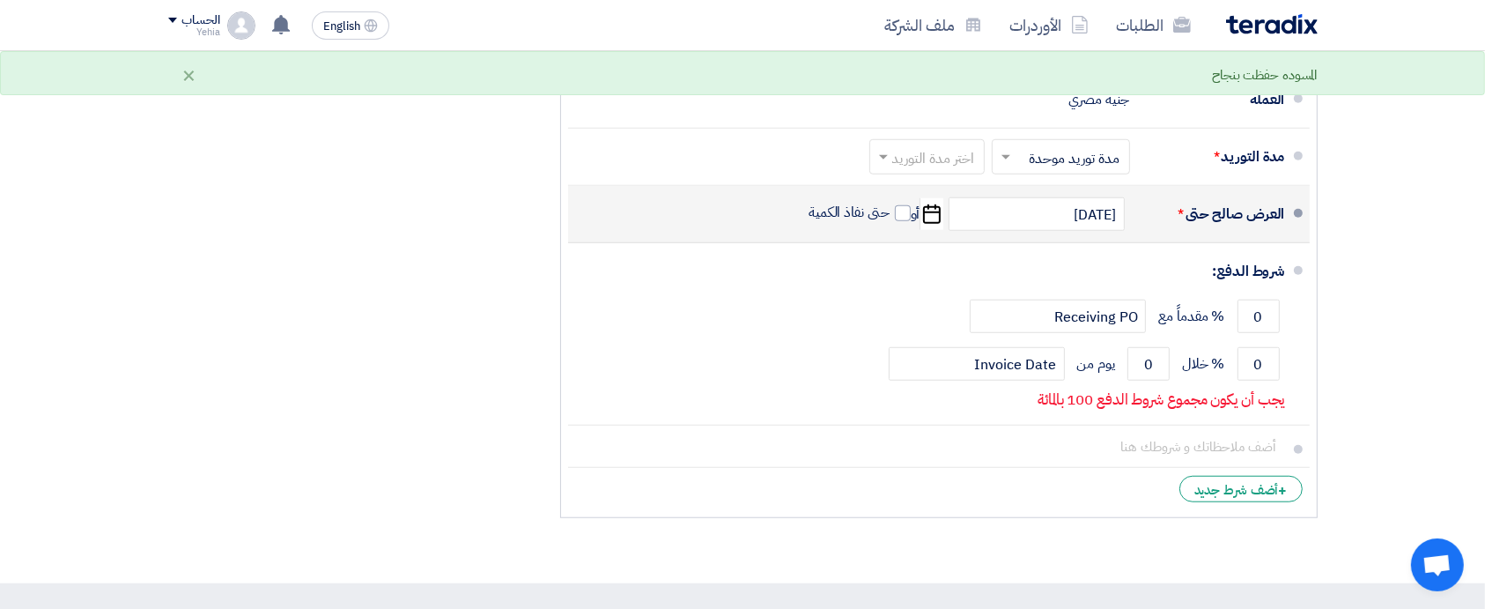
scroll to position [1393, 0]
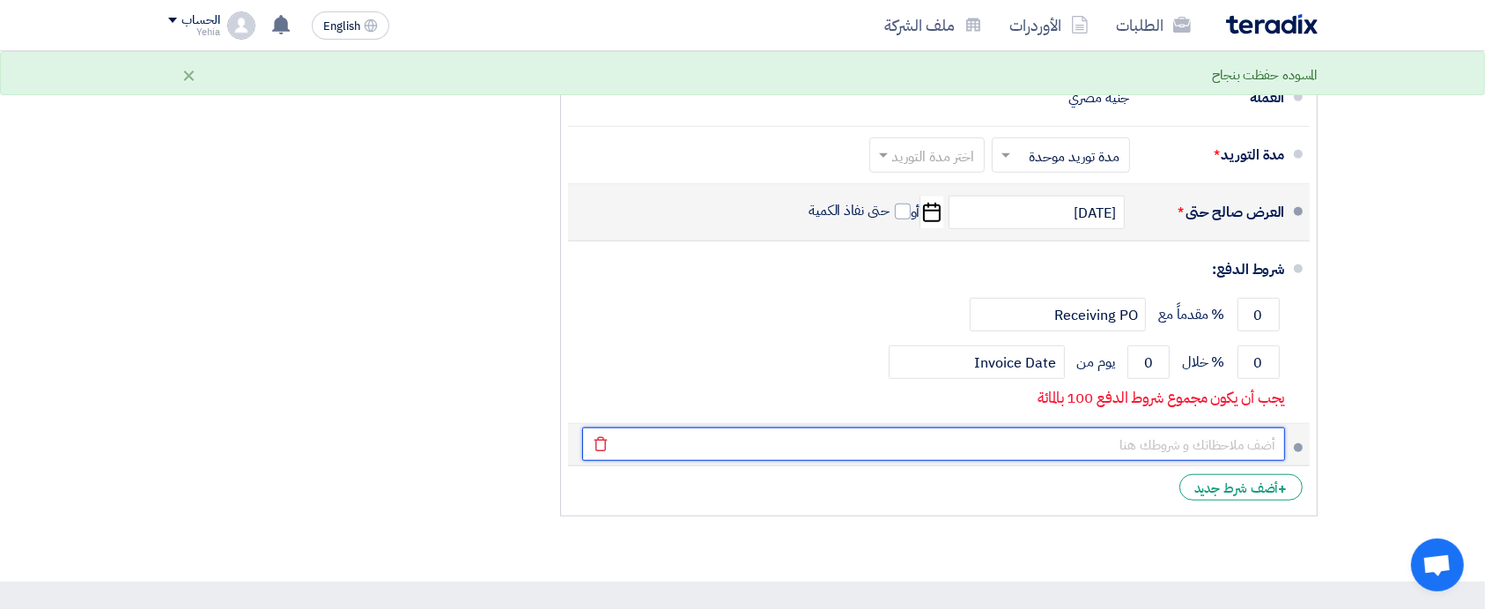
click at [1152, 446] on input "text" at bounding box center [933, 443] width 703 height 33
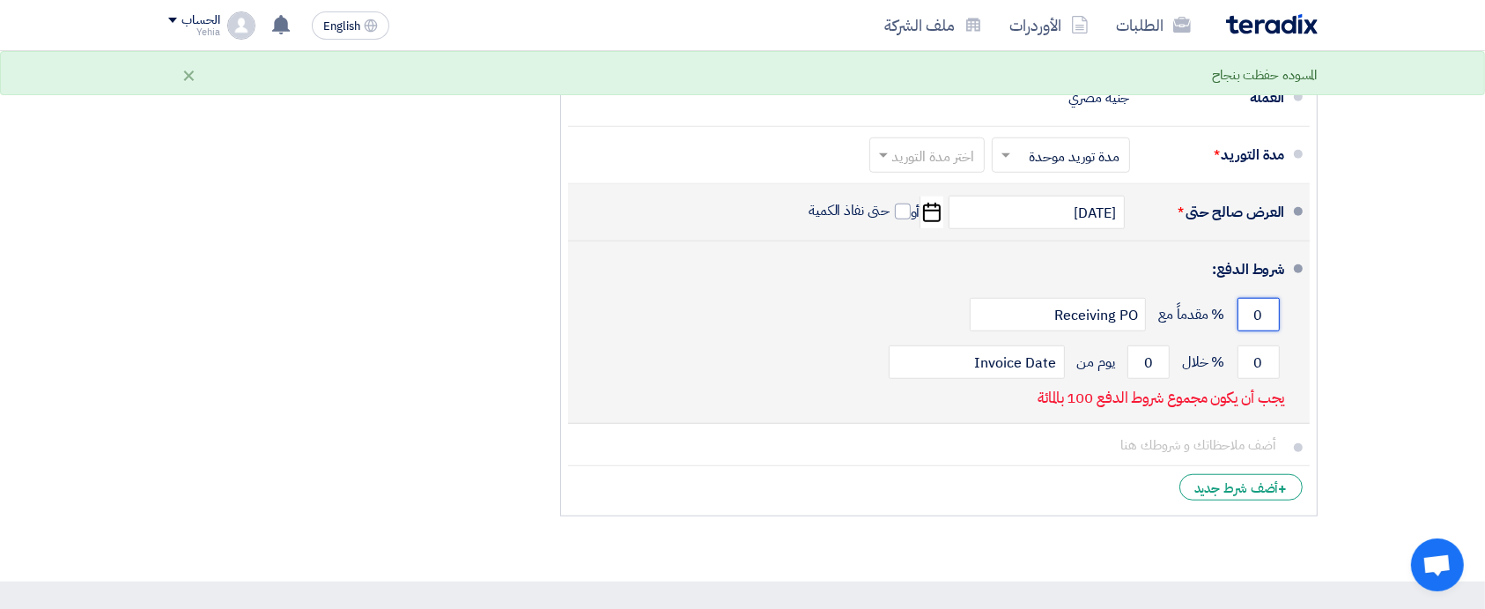
click at [1250, 310] on input "0" at bounding box center [1259, 314] width 42 height 33
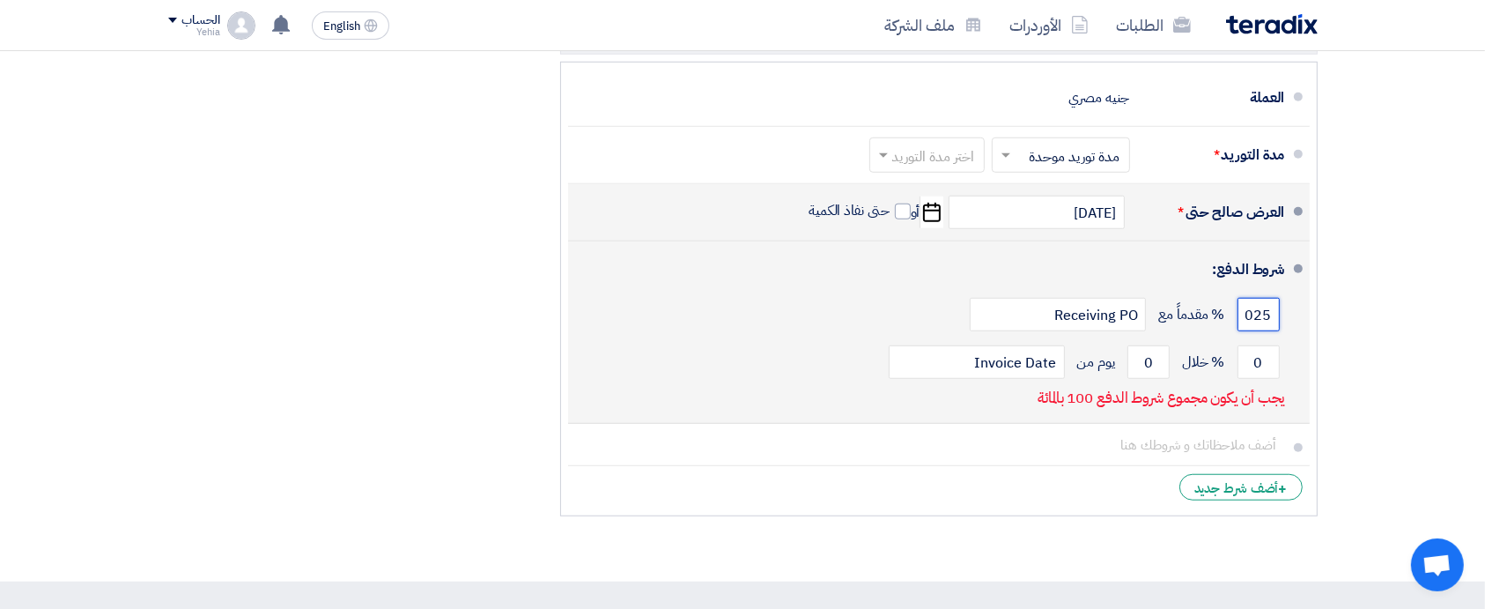
click at [1250, 310] on input "025" at bounding box center [1259, 314] width 42 height 33
type input "25"
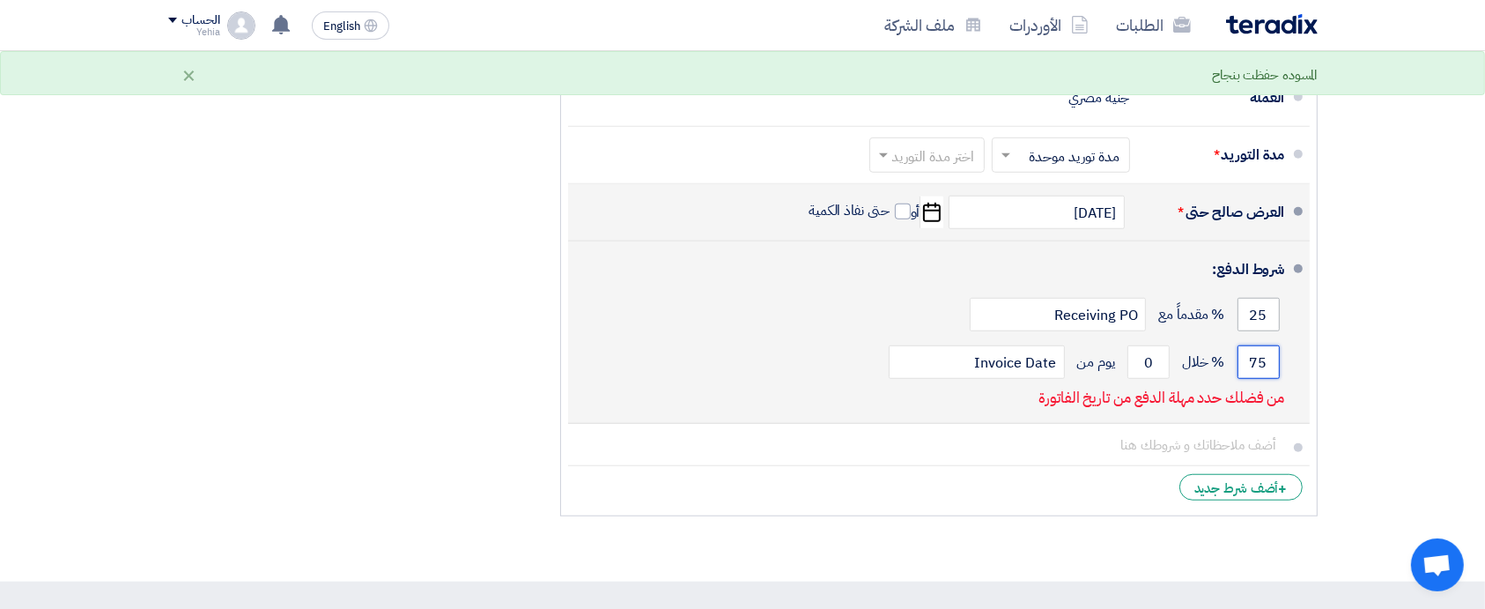
type input "7"
type input "80"
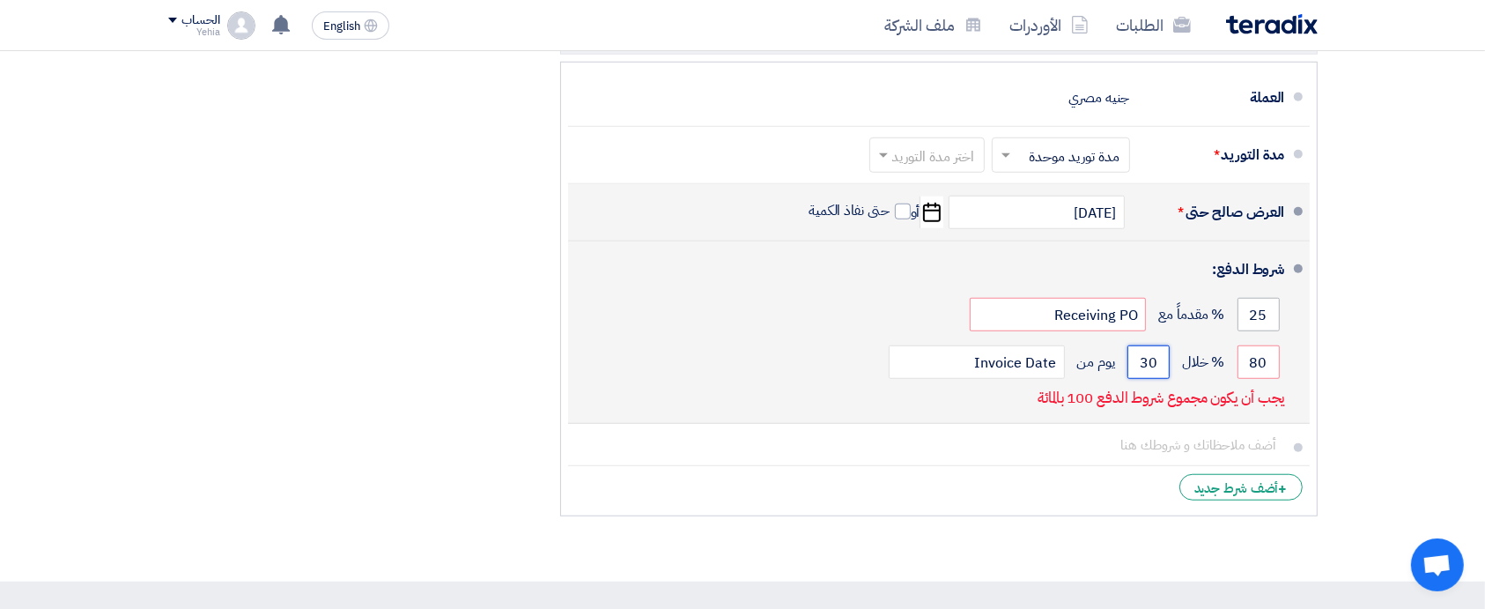
type input "30"
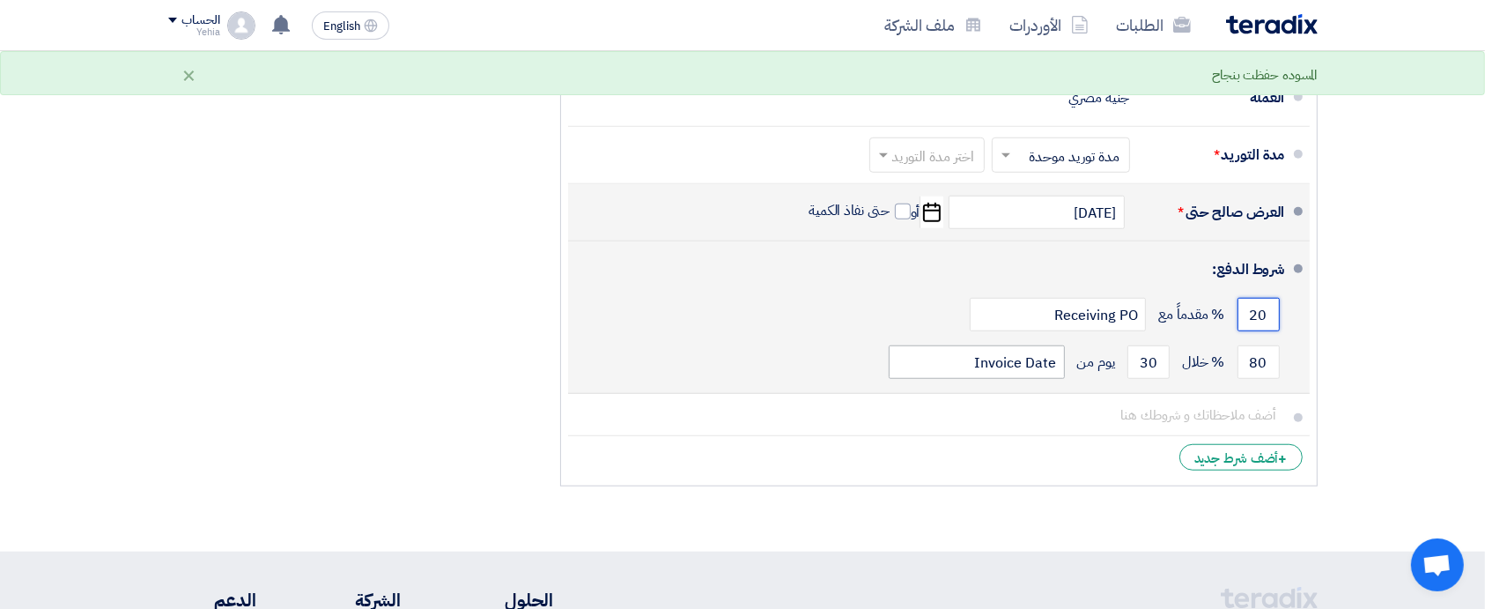
type input "20"
click at [1004, 361] on input "Invoice Date" at bounding box center [977, 361] width 176 height 33
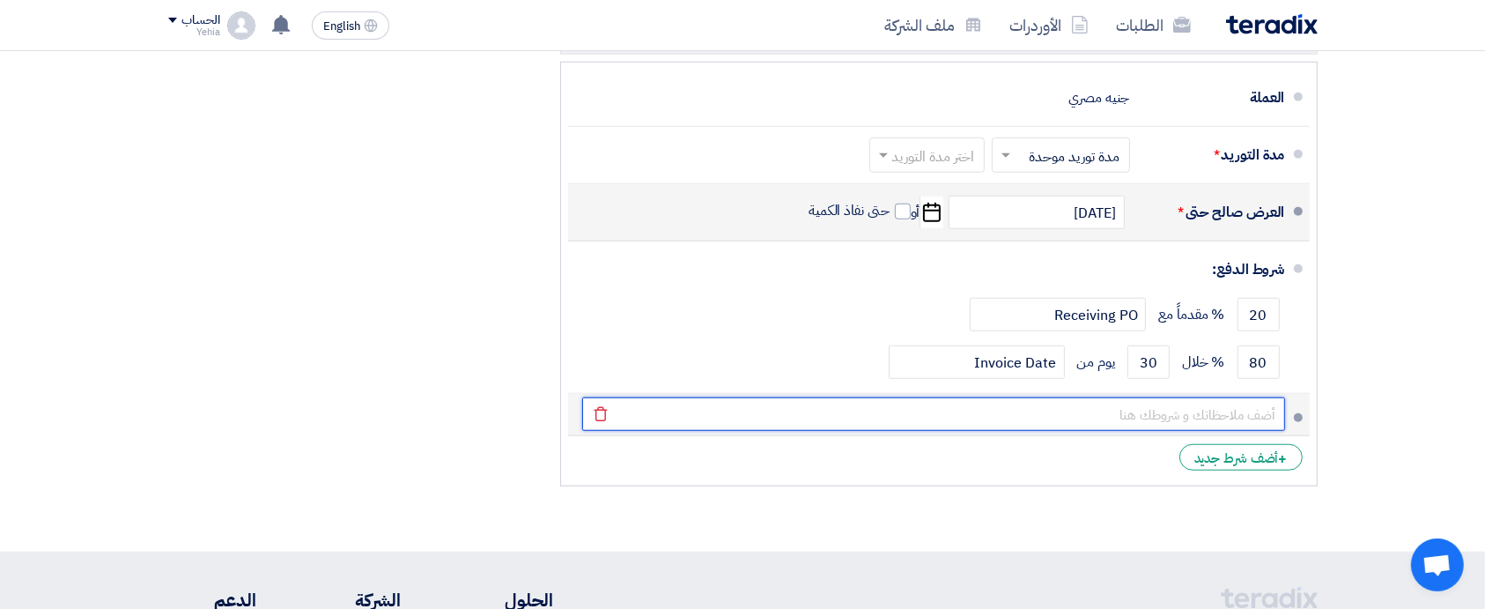
click at [1247, 408] on input "text" at bounding box center [933, 413] width 703 height 33
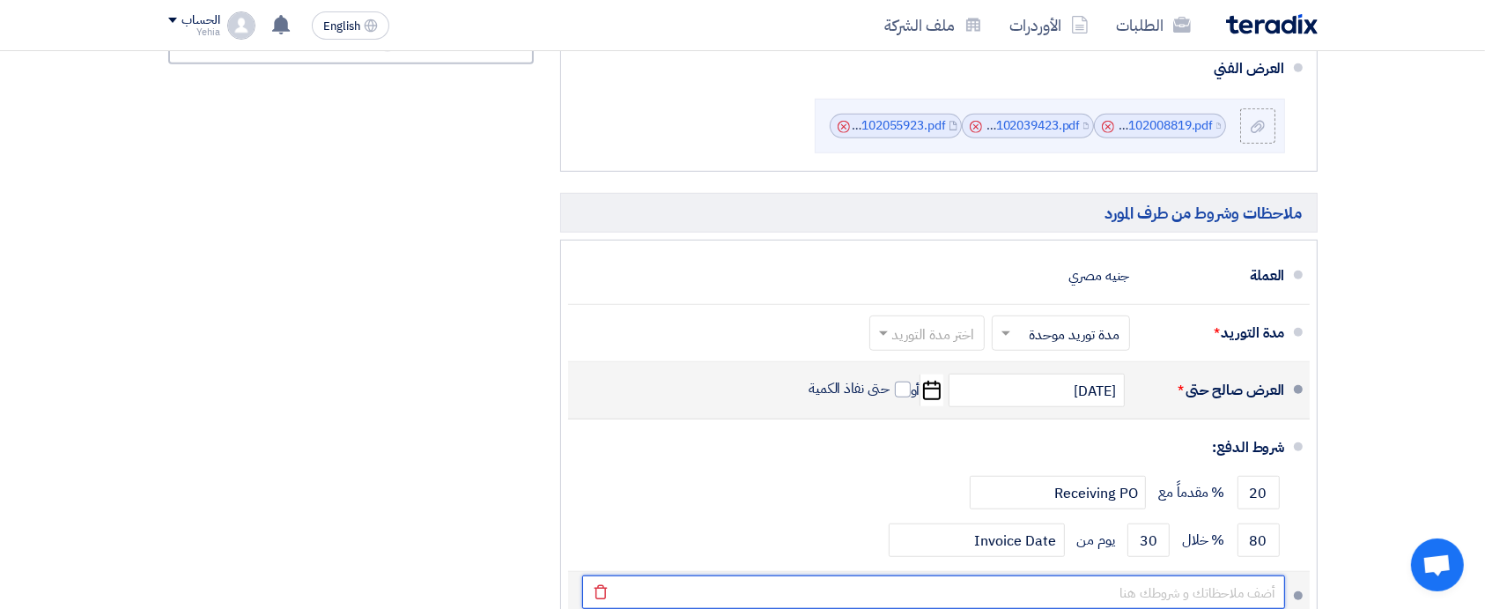
scroll to position [1207, 0]
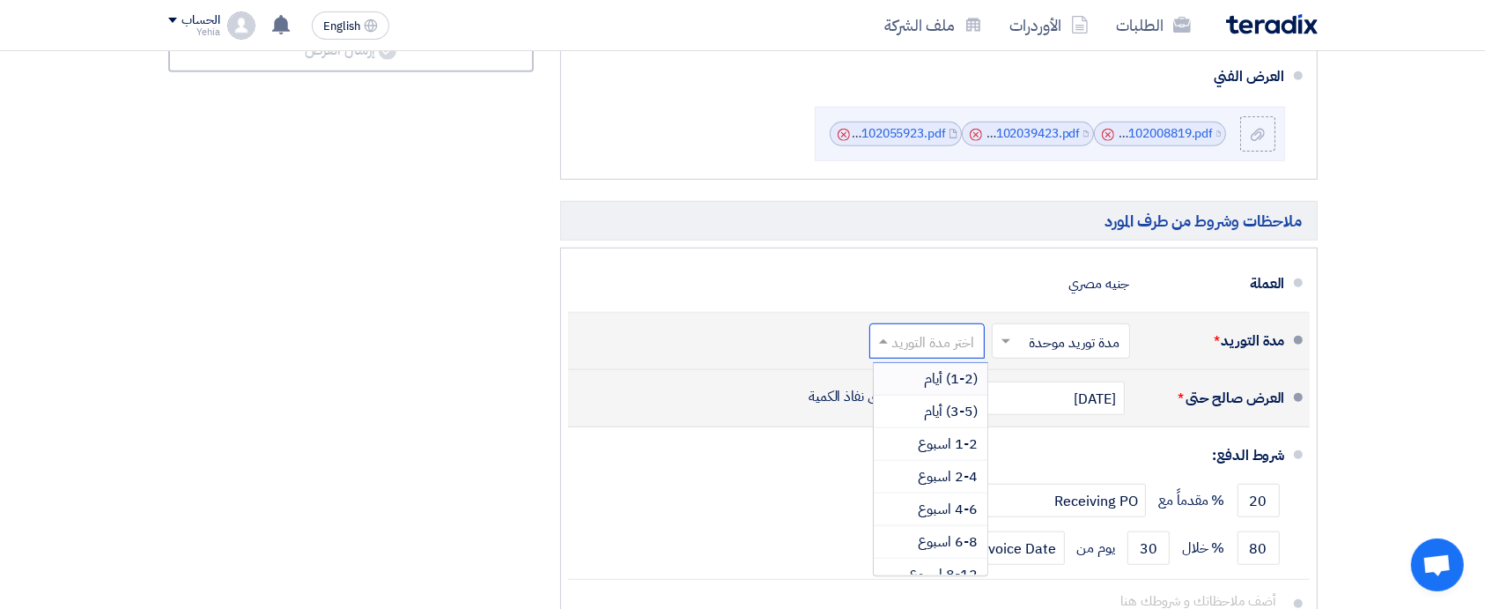
click at [949, 339] on input "text" at bounding box center [923, 343] width 107 height 26
click at [945, 478] on span "8-12 اسبوع" at bounding box center [944, 480] width 69 height 21
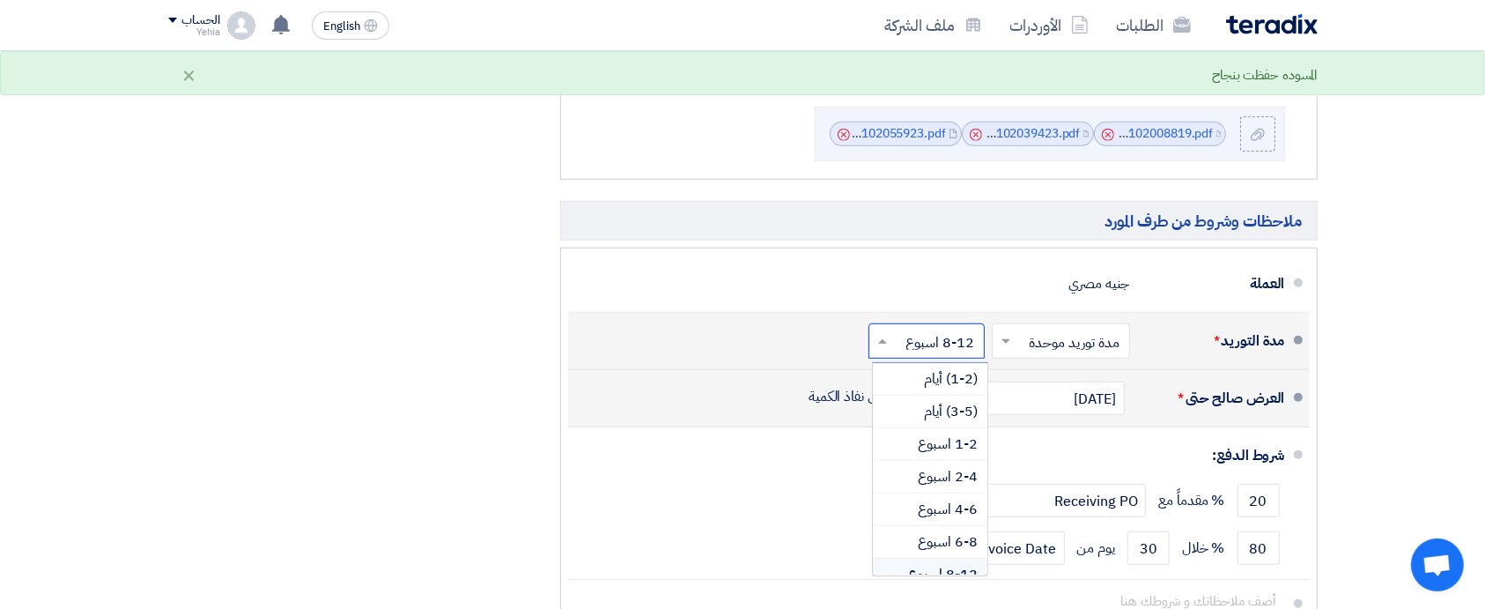
scroll to position [27, 0]
click at [958, 344] on input "text" at bounding box center [923, 343] width 107 height 26
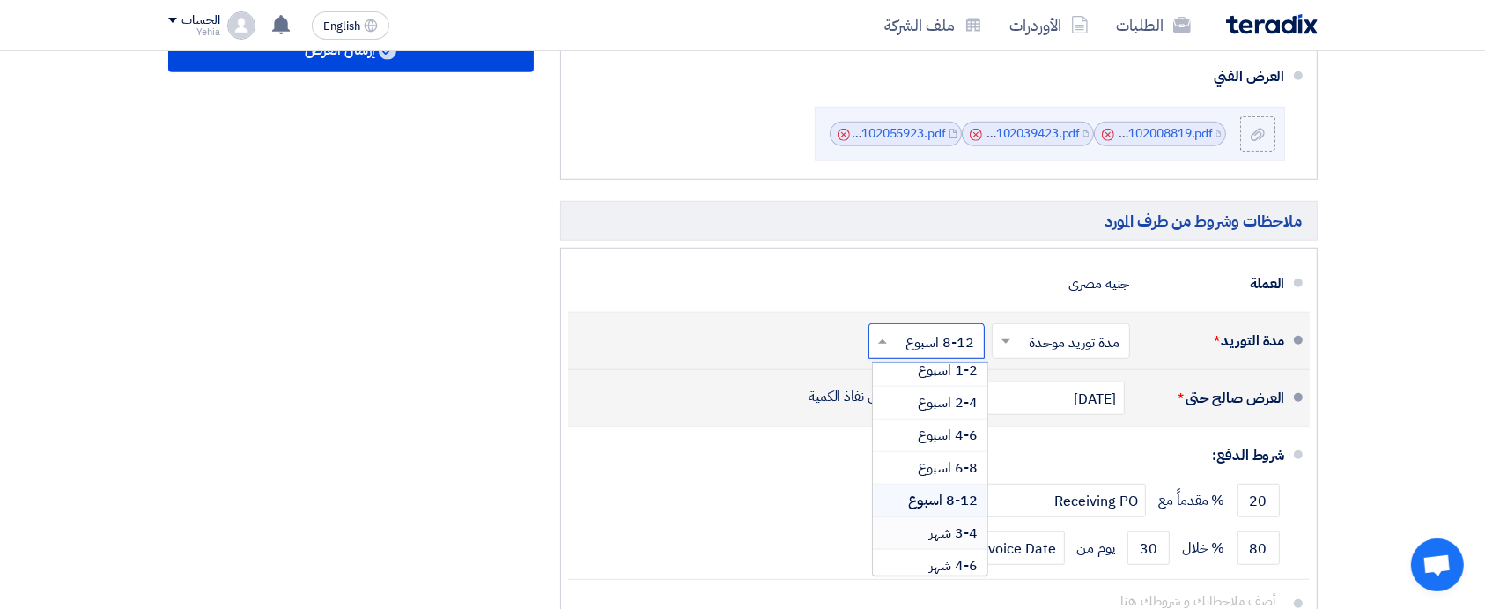
click at [921, 527] on div "3-4 شهر" at bounding box center [930, 533] width 115 height 33
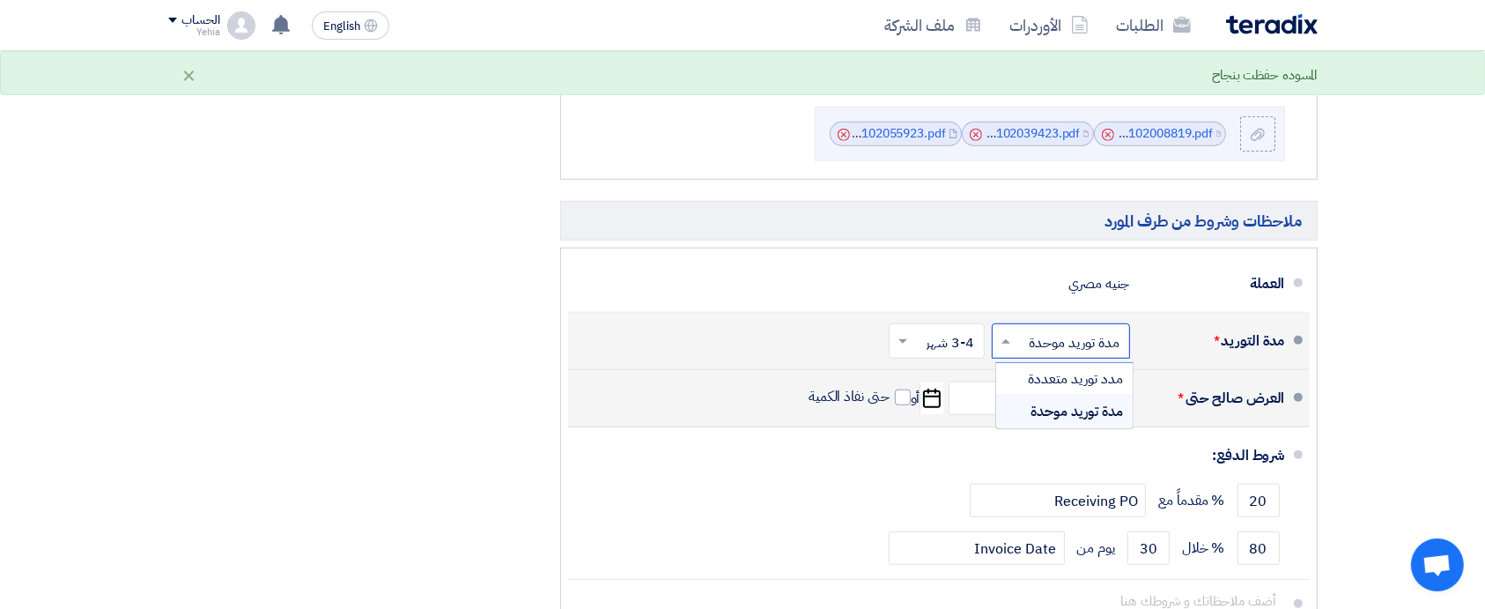
click at [1046, 337] on input "text" at bounding box center [1058, 343] width 130 height 26
click at [1073, 417] on span "مدة توريد موحدة" at bounding box center [1078, 411] width 93 height 21
click at [1073, 417] on li "العرض صالح حتى * 9/25/2025 Pick a date أو حتى نفاذ الكمية" at bounding box center [939, 398] width 742 height 57
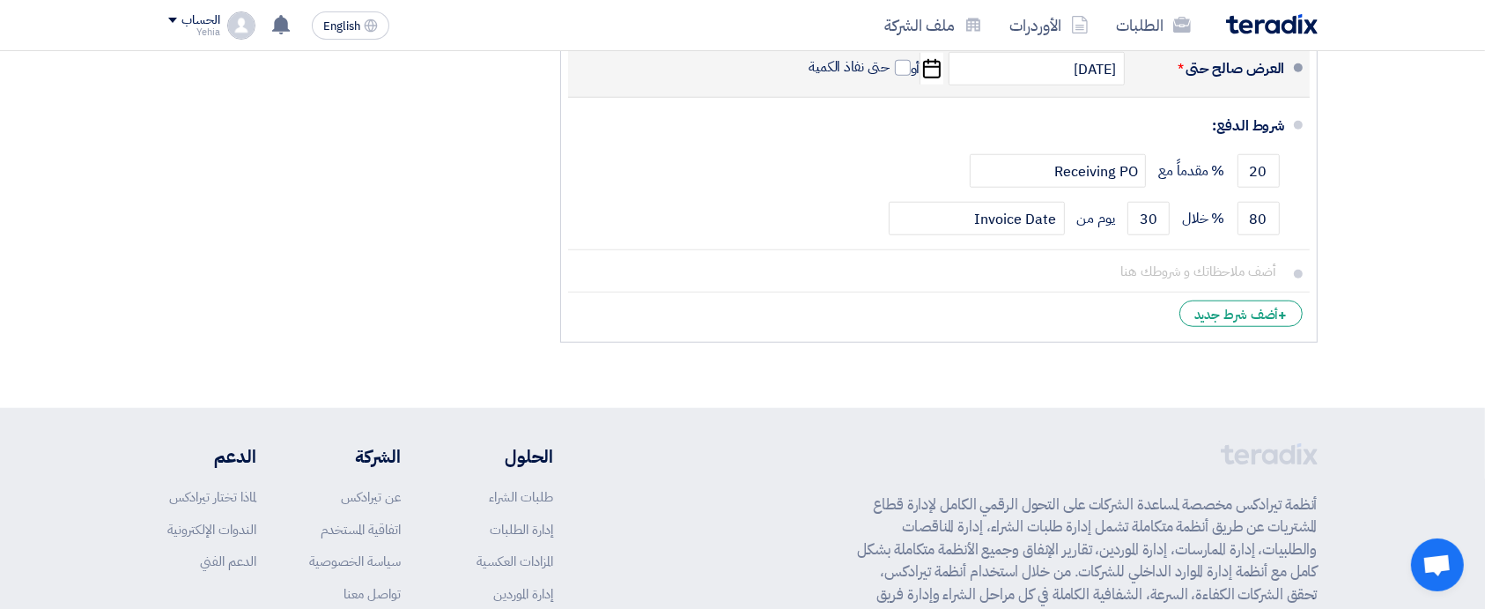
scroll to position [1537, 0]
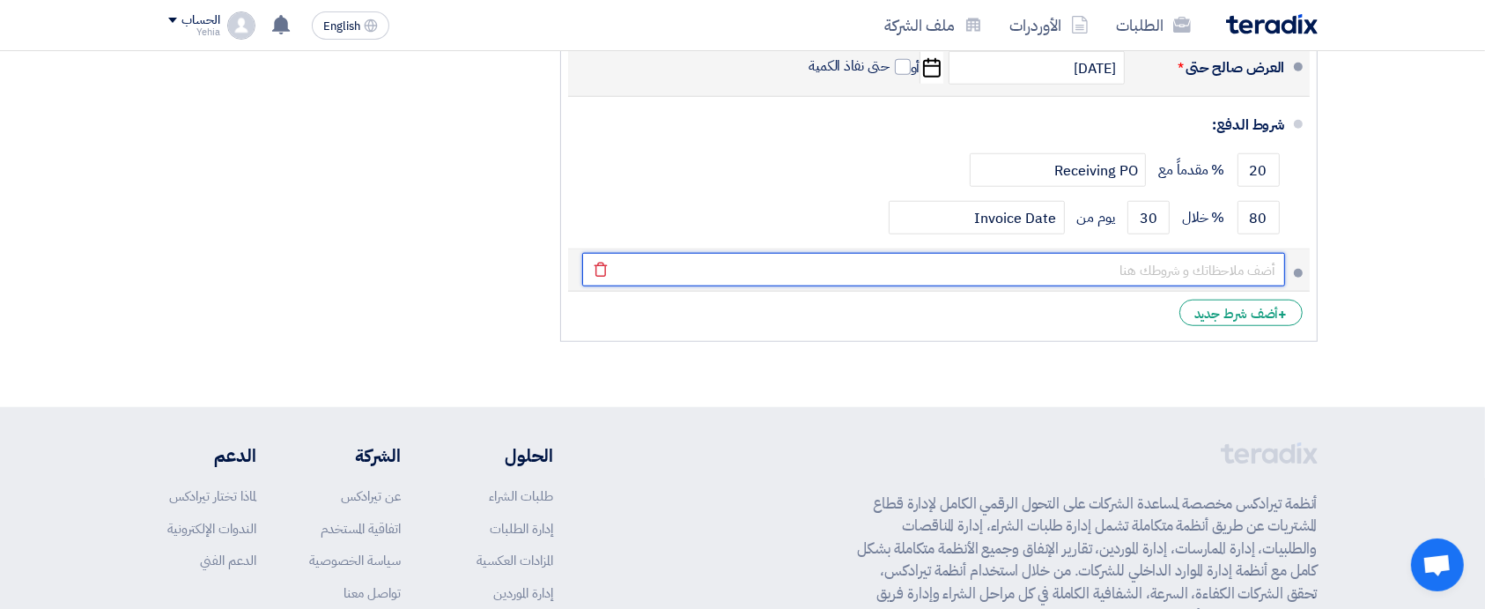
click at [1205, 271] on input "text" at bounding box center [933, 269] width 703 height 33
paste input "2. Payment terms shall be 100% within 30 days from submitting the approved invo…"
type input "2"
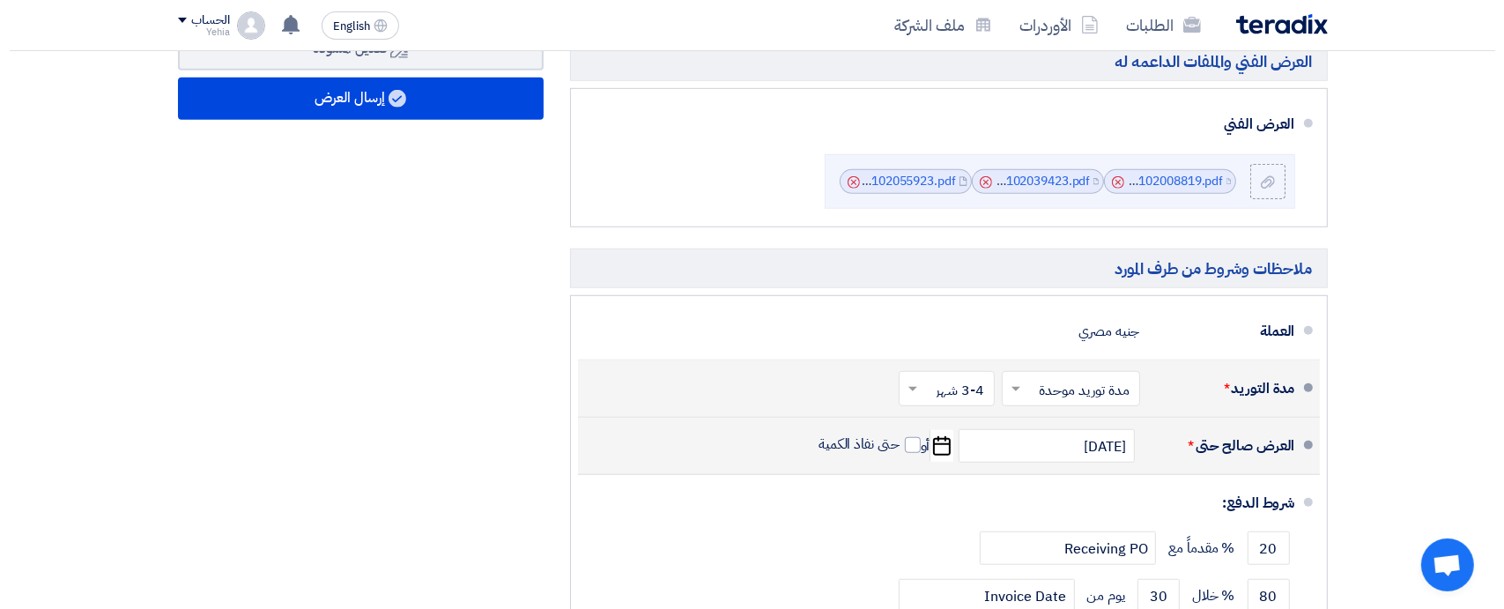
scroll to position [1160, 0]
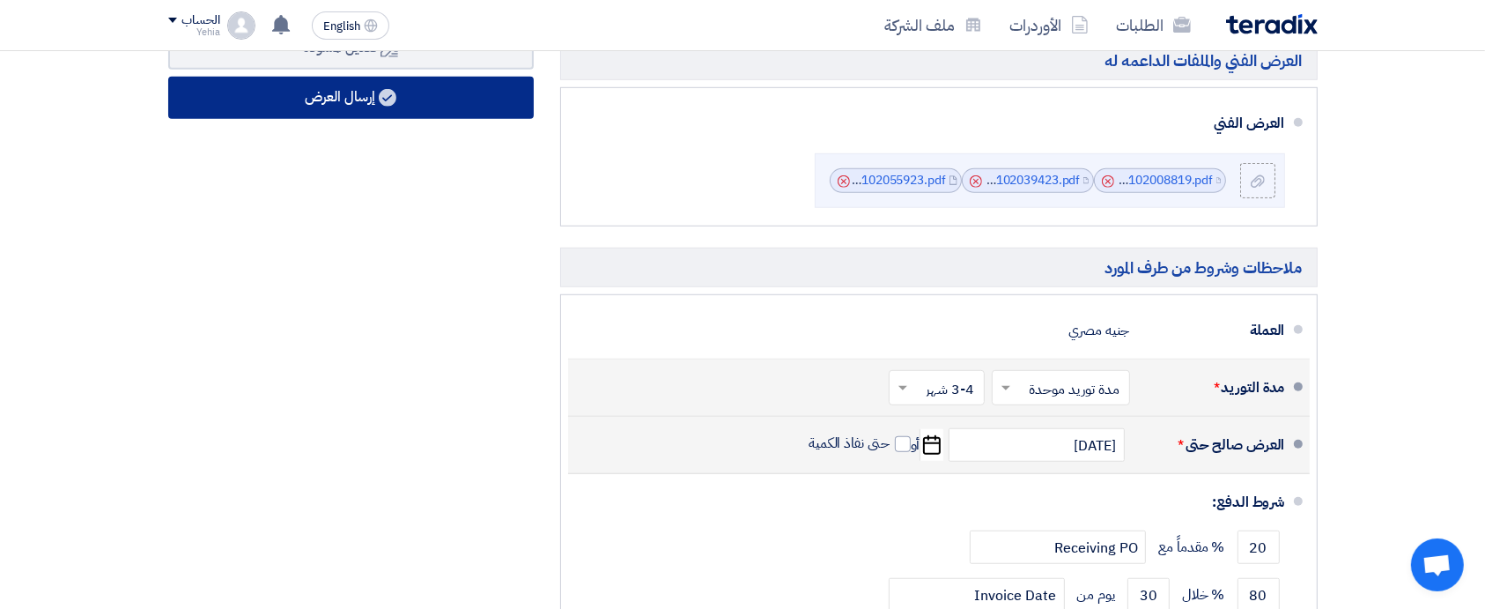
click at [430, 88] on button "إرسال العرض" at bounding box center [351, 98] width 366 height 42
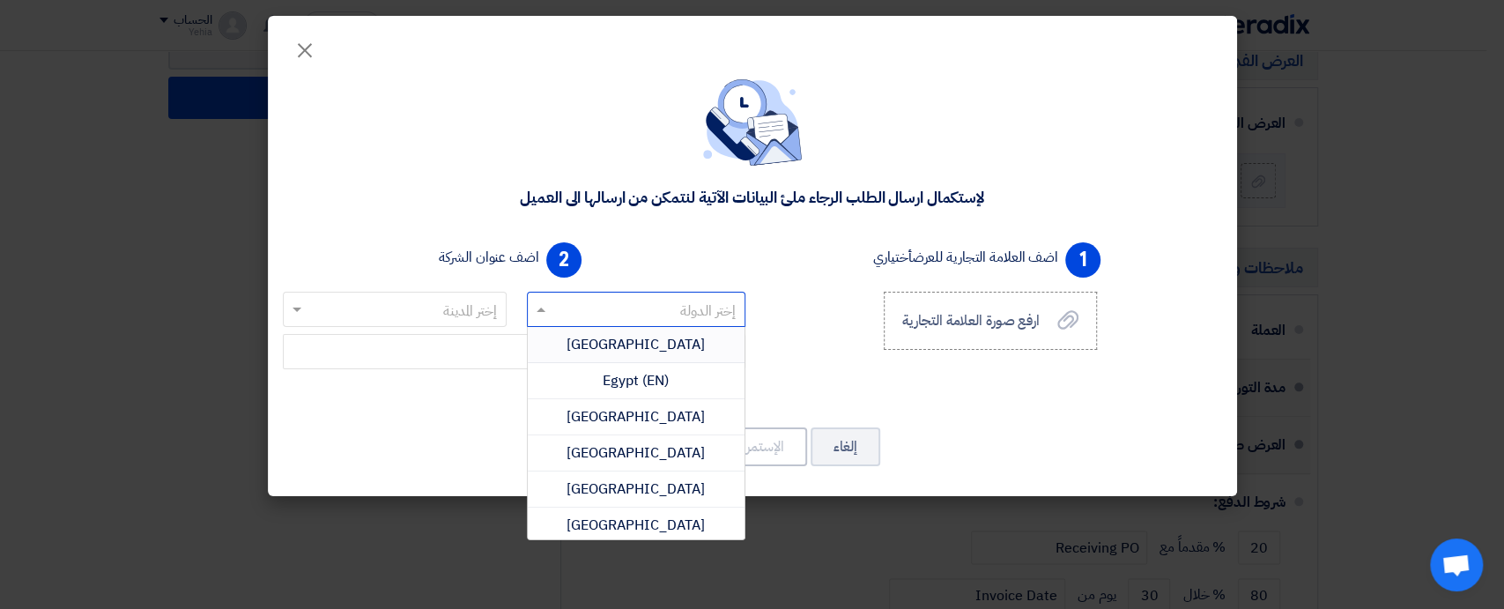
click at [599, 307] on input "text" at bounding box center [645, 310] width 183 height 29
click at [599, 349] on div "Egypt" at bounding box center [636, 345] width 217 height 36
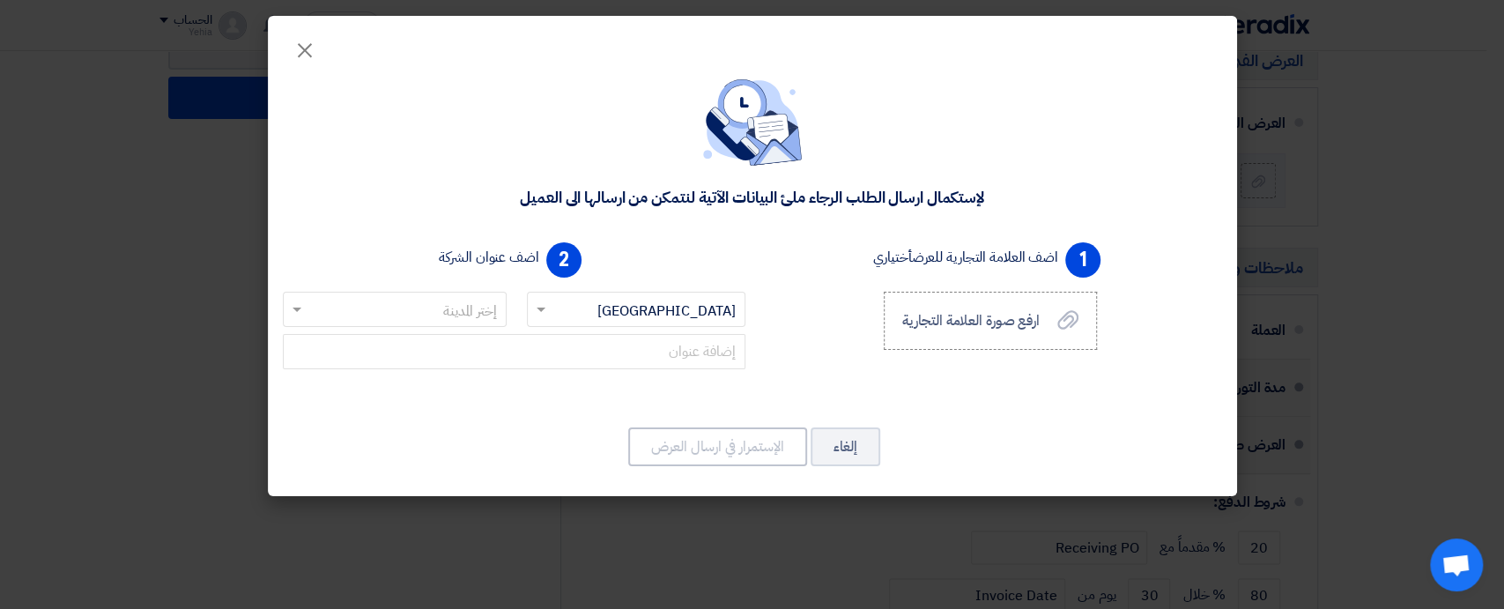
click at [430, 296] on input "text" at bounding box center [404, 310] width 189 height 29
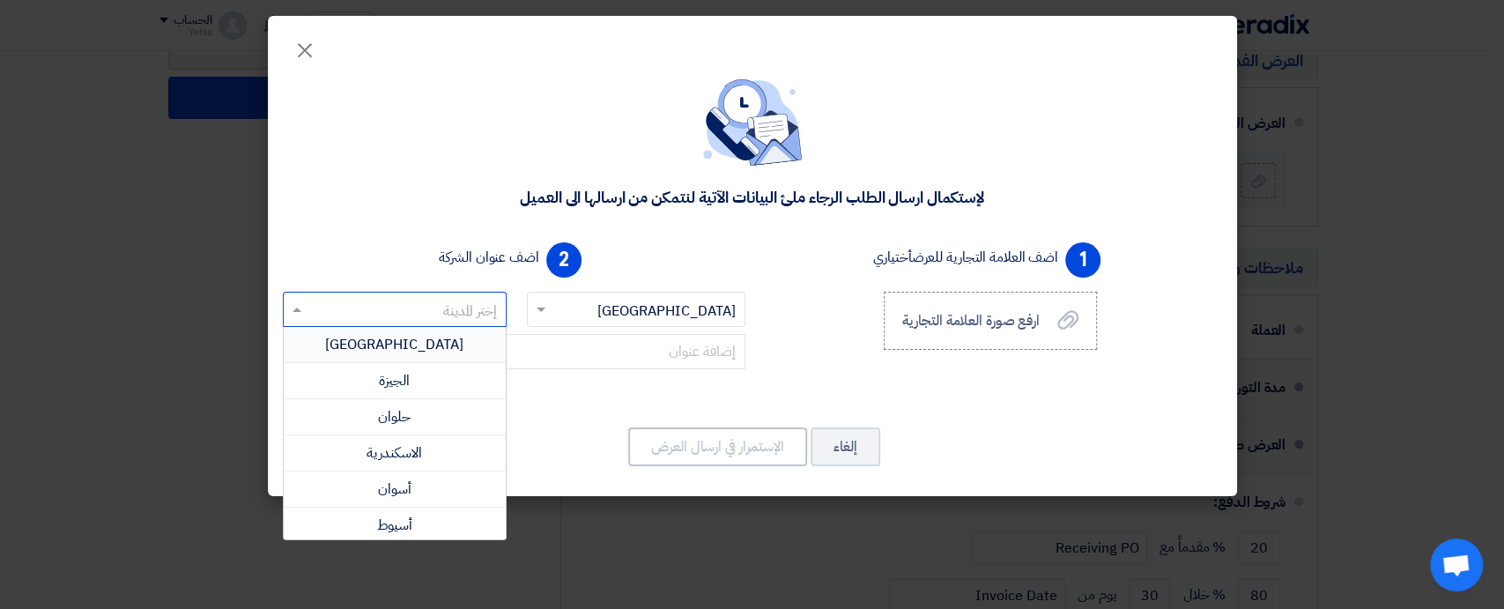
click at [418, 349] on span "القاهرة" at bounding box center [394, 344] width 138 height 21
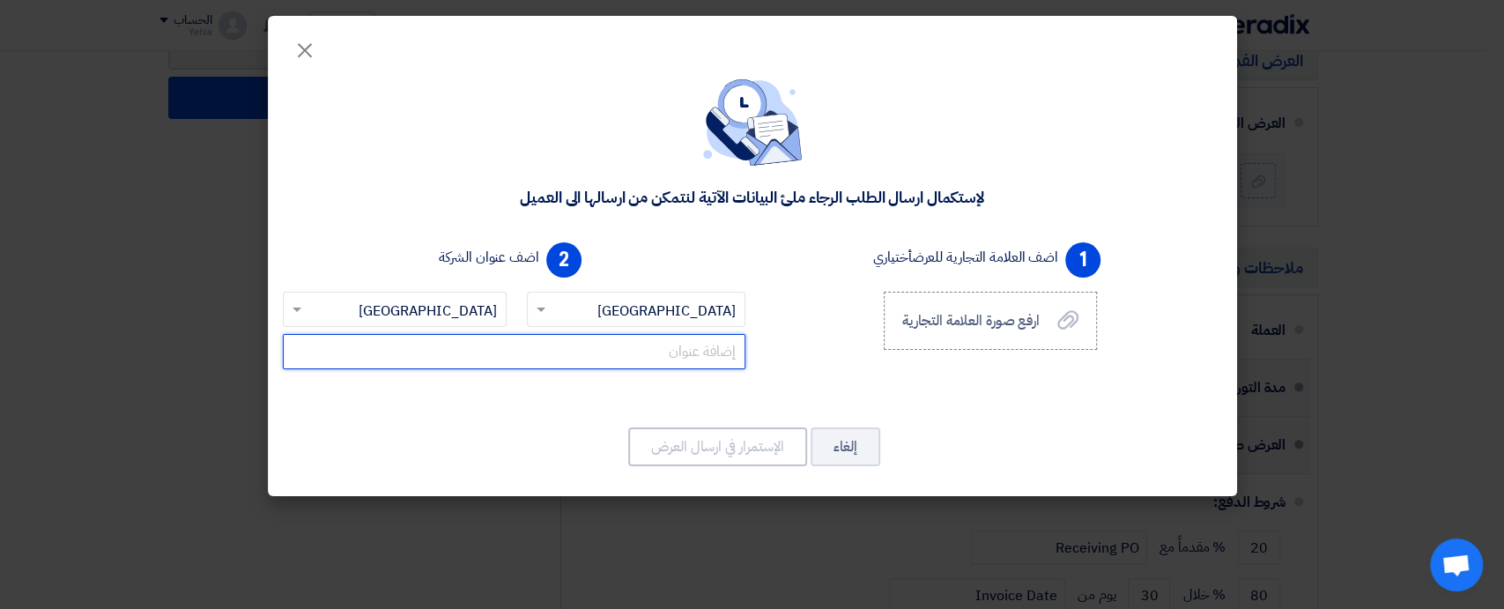
click at [512, 363] on input "text" at bounding box center [514, 351] width 463 height 35
paste input "Villa 54, Street 68, 2nd District, Zone 6, 5th Settlement, New Cairo, Egypt"
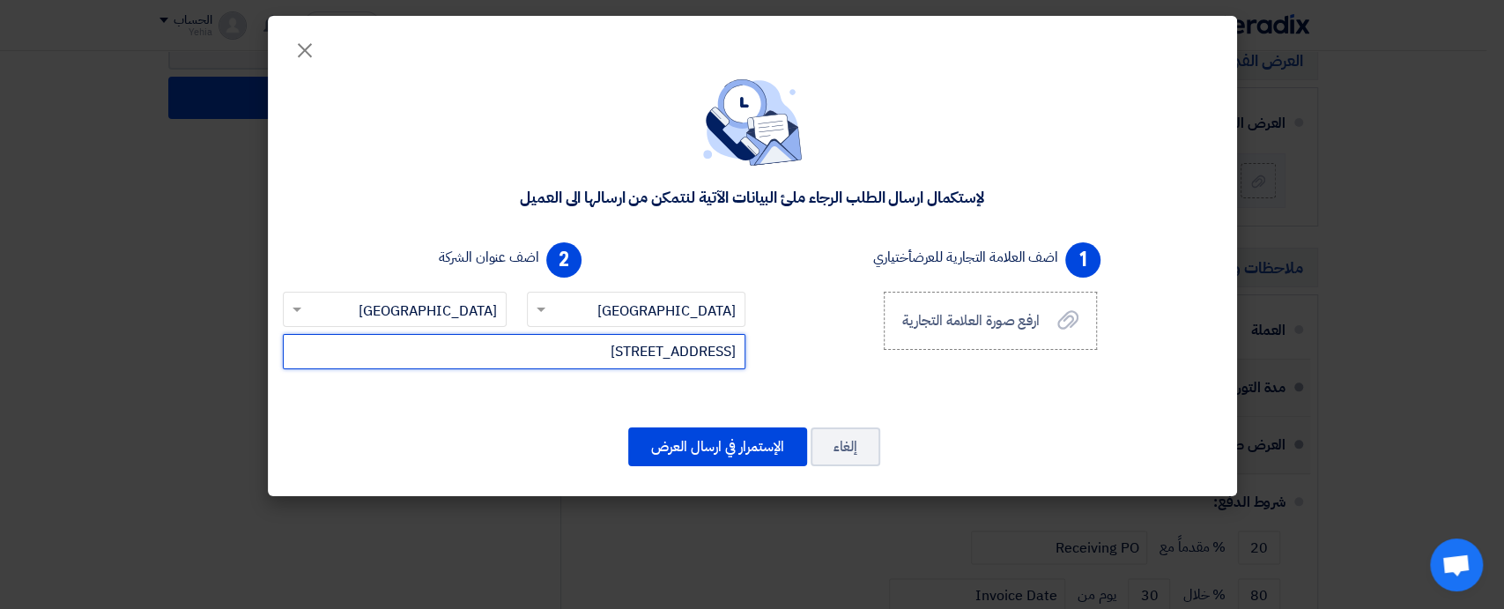
scroll to position [0, -21]
type input "Villa 54, Street 68, 2nd District, Zone 6, 5th Settlement, New Cairo, Egypt"
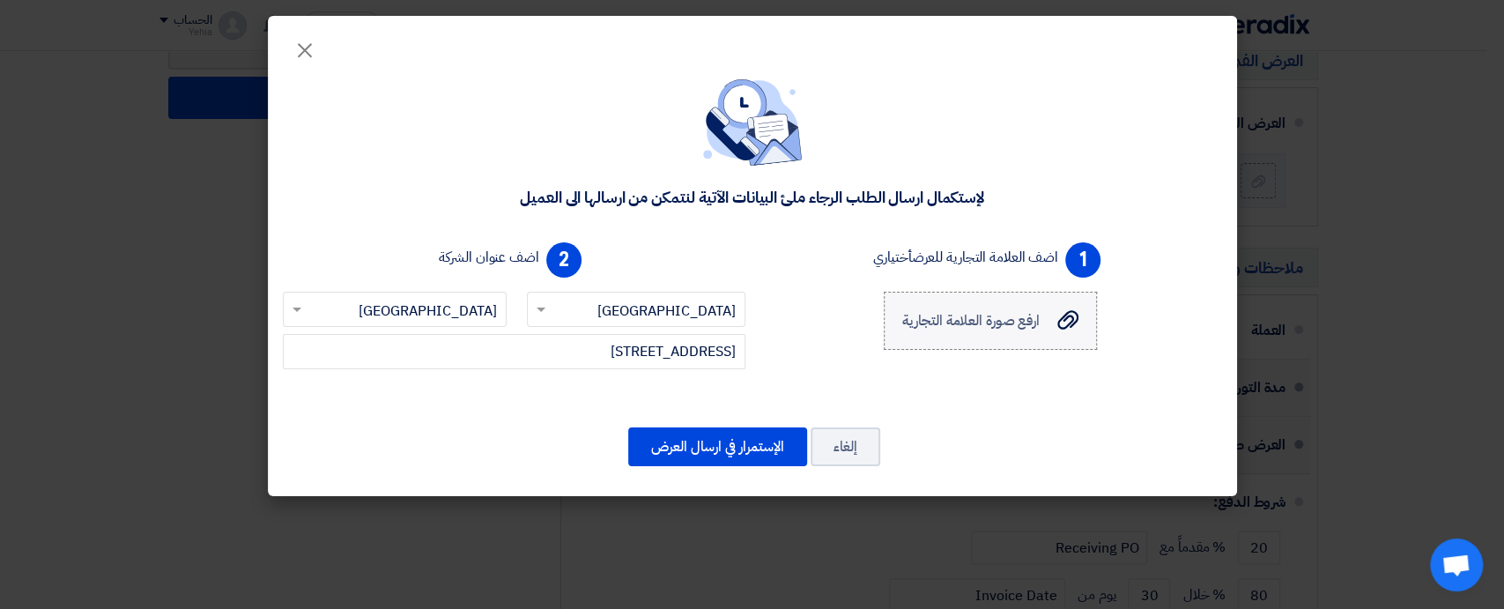
scroll to position [0, 0]
click at [1020, 311] on span "ارفع صورة العلامة التجارية" at bounding box center [970, 320] width 137 height 21
click at [0, 0] on input "ارفع صورة العلامة التجارية ارفع صورة العلامة التجارية" at bounding box center [0, 0] width 0 height 0
click at [710, 437] on button "الإستمرار في ارسال العرض" at bounding box center [717, 446] width 179 height 39
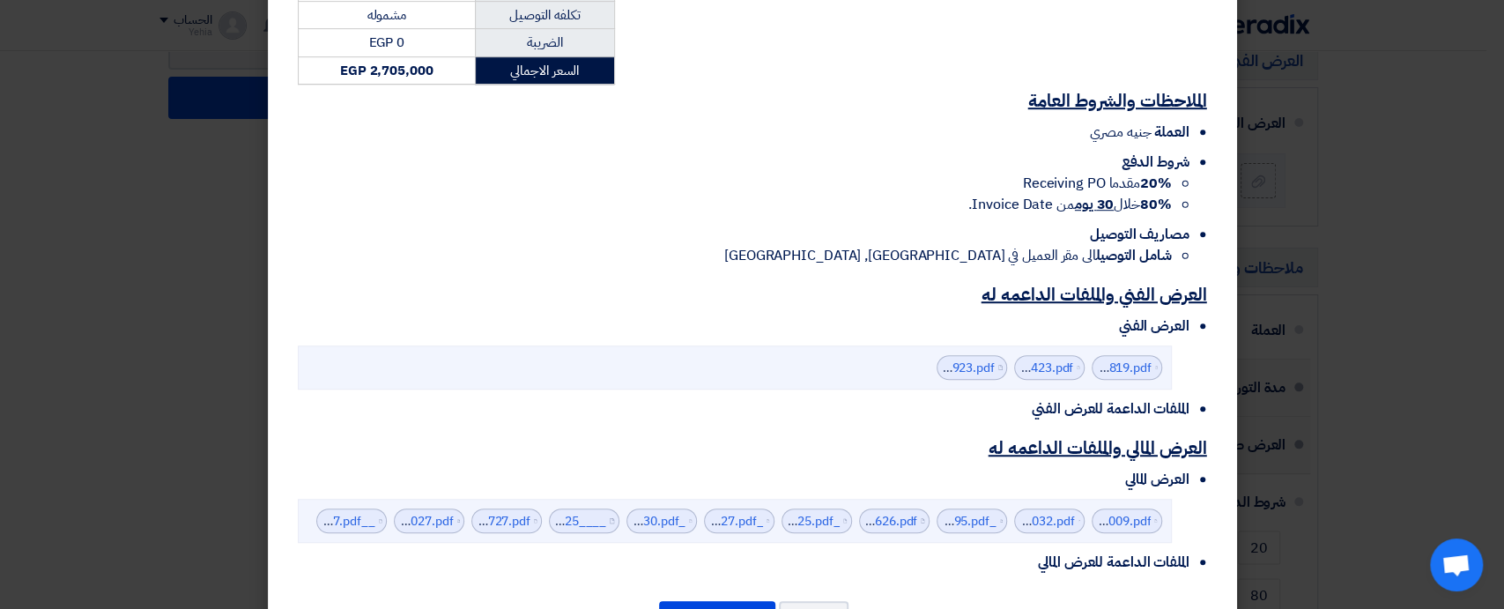
scroll to position [703, 0]
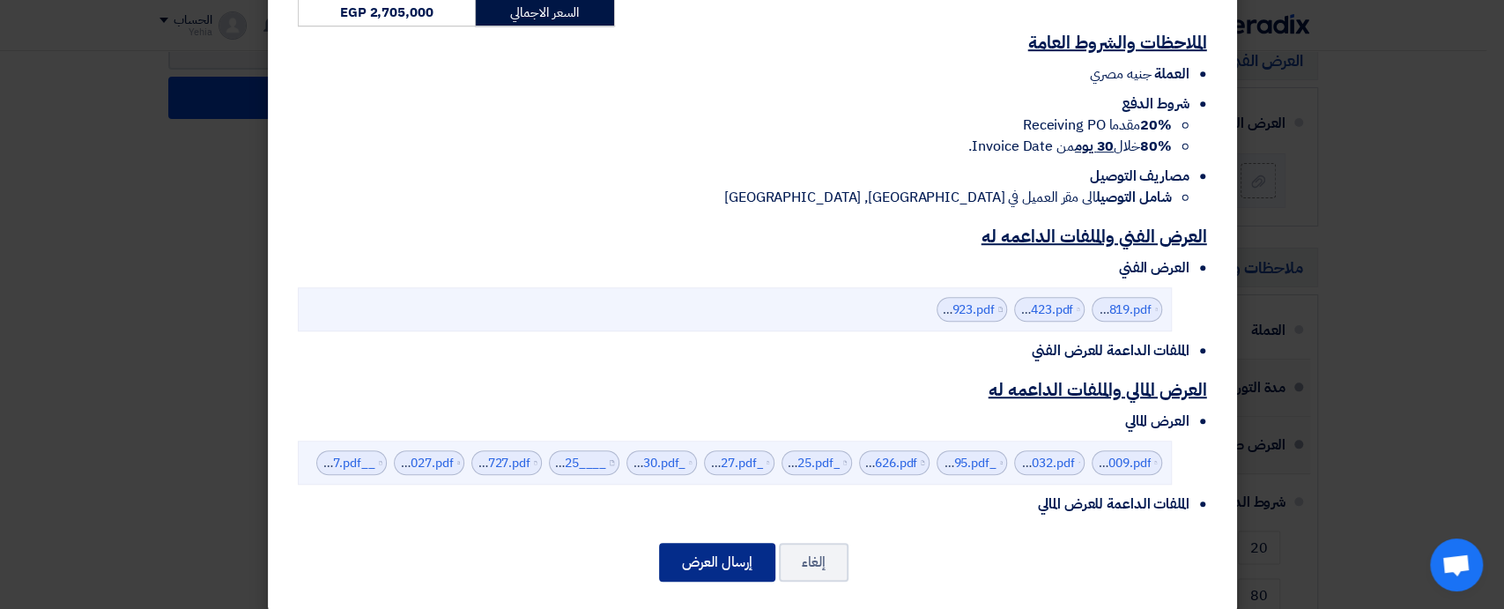
click at [739, 547] on button "إرسال العرض" at bounding box center [717, 562] width 116 height 39
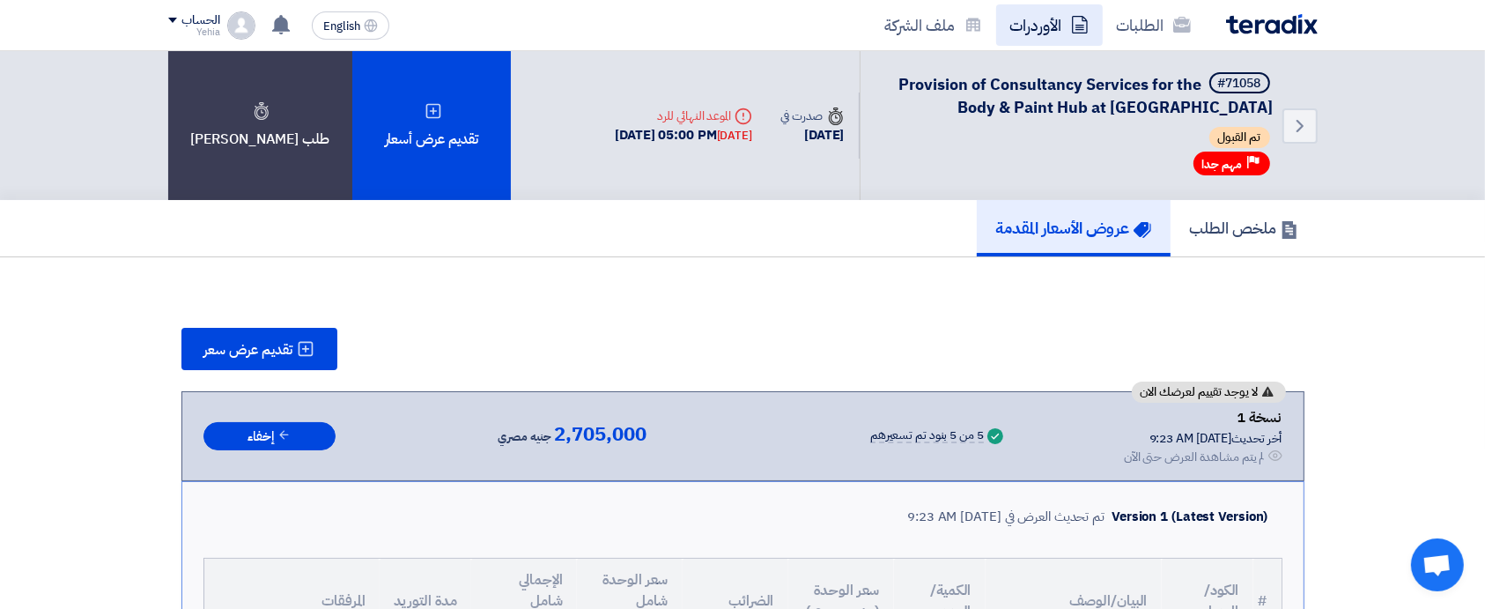
click at [1073, 30] on use at bounding box center [1080, 25] width 16 height 18
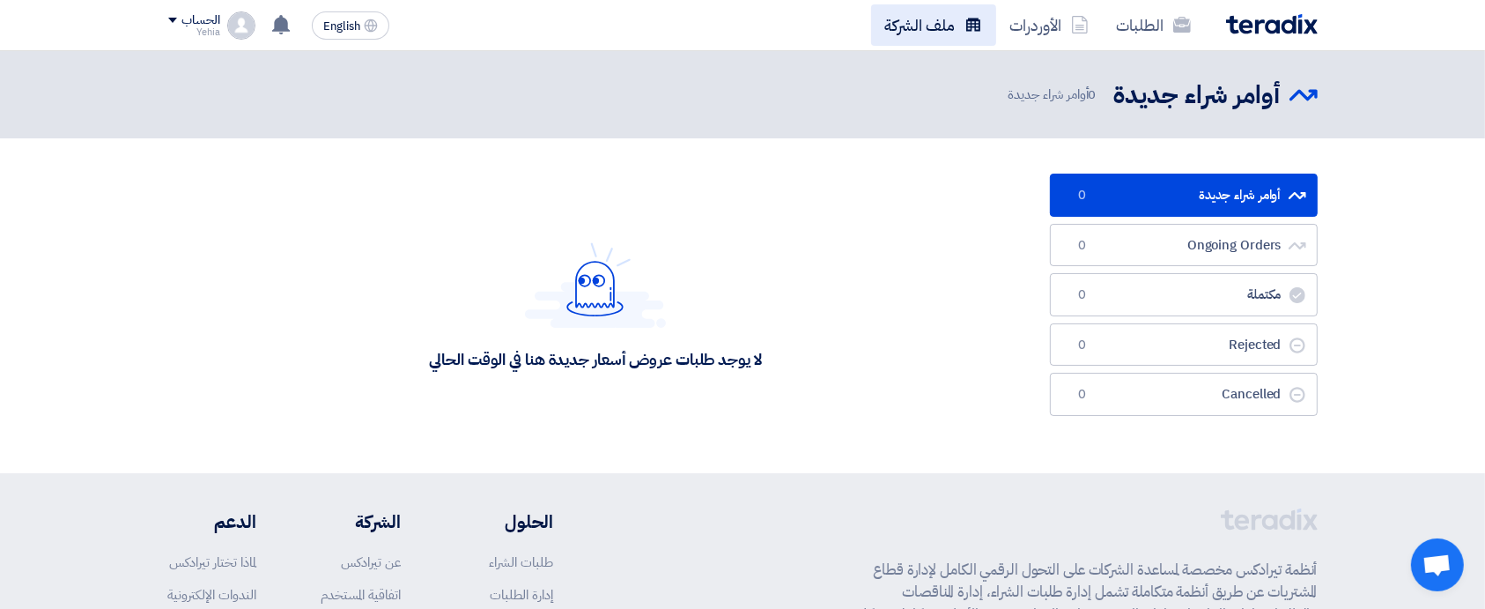
click at [933, 29] on link "ملف الشركة" at bounding box center [933, 24] width 125 height 41
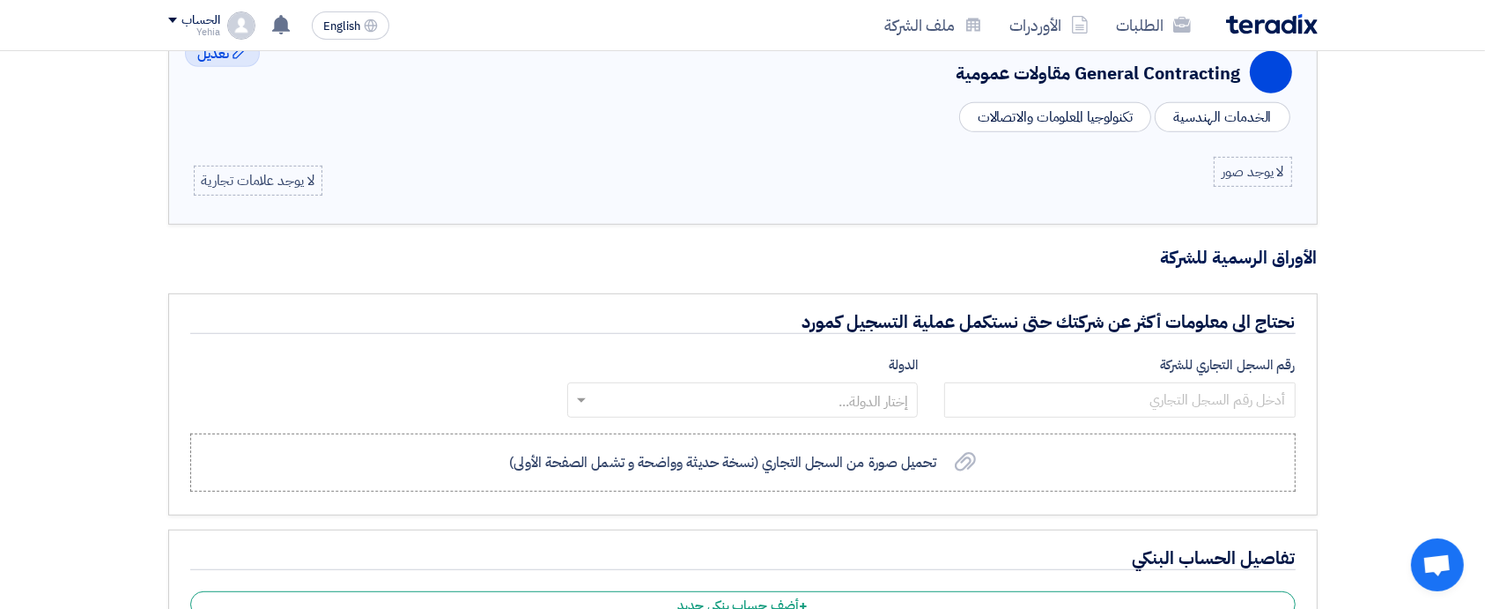
scroll to position [833, 0]
